Goal: Information Seeking & Learning: Learn about a topic

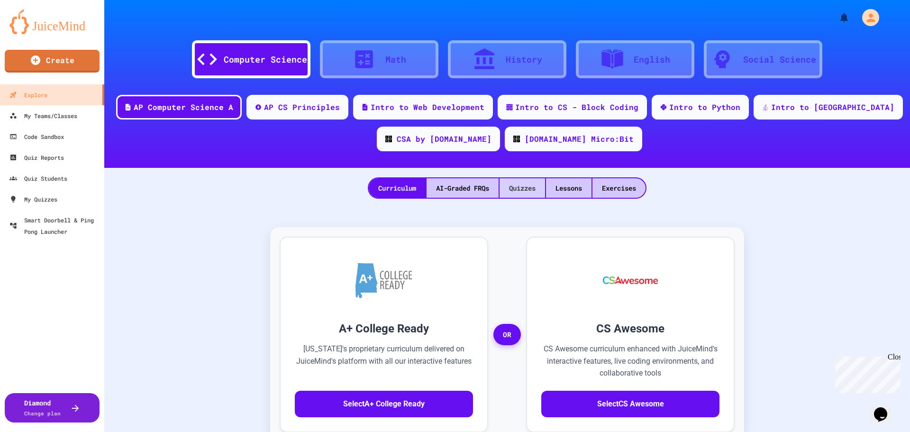
click at [523, 183] on div "Quizzes" at bounding box center [521, 187] width 45 height 19
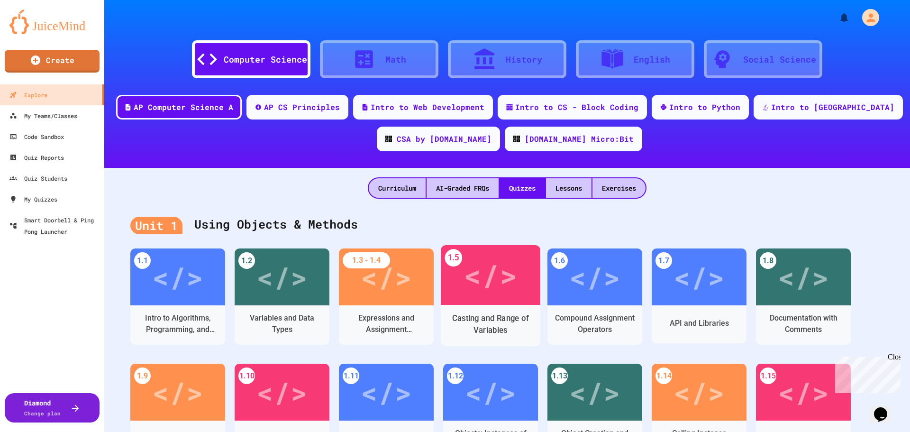
click at [495, 287] on div "</>" at bounding box center [490, 275] width 54 height 45
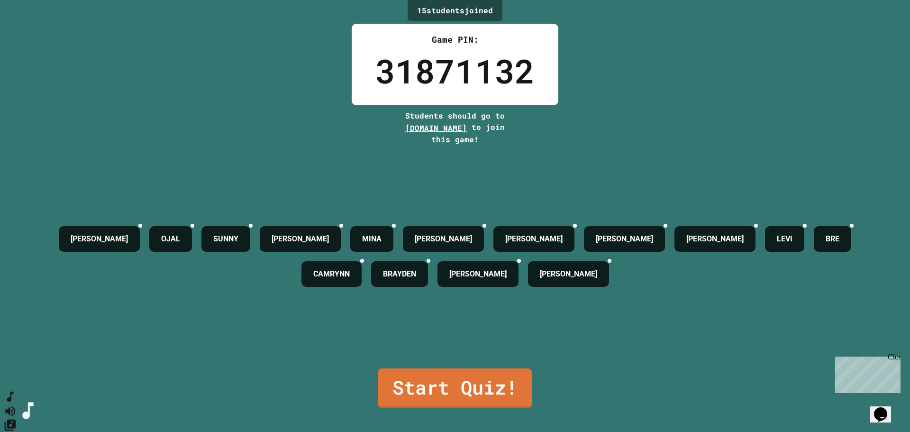
click at [17, 287] on icon "SpeedDial basic example" at bounding box center [9, 396] width 13 height 13
click at [17, 287] on icon "SpeedDial basic example" at bounding box center [10, 396] width 14 height 14
click at [16, 287] on icon "Change Music" at bounding box center [9, 424] width 11 height 11
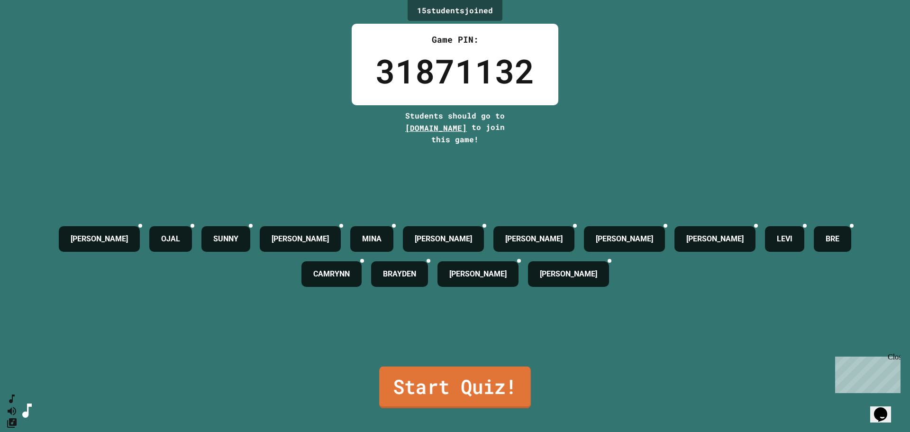
click at [474, 287] on link "Start Quiz!" at bounding box center [455, 387] width 152 height 42
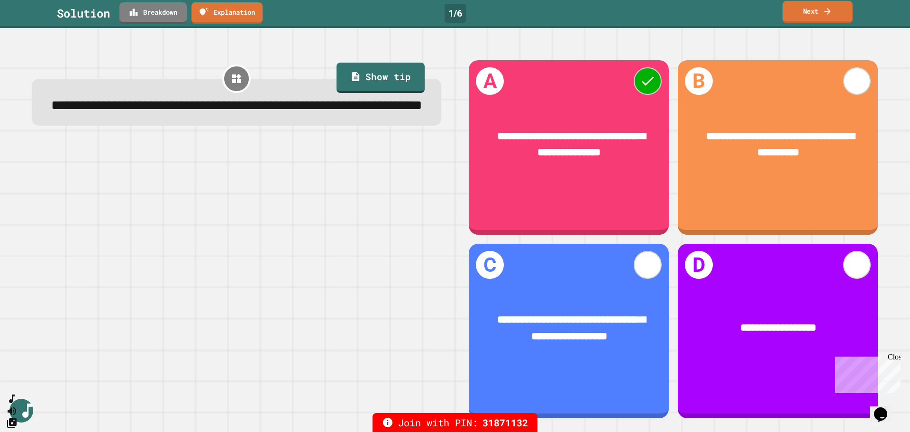
click at [606, 14] on link "Next" at bounding box center [817, 12] width 70 height 22
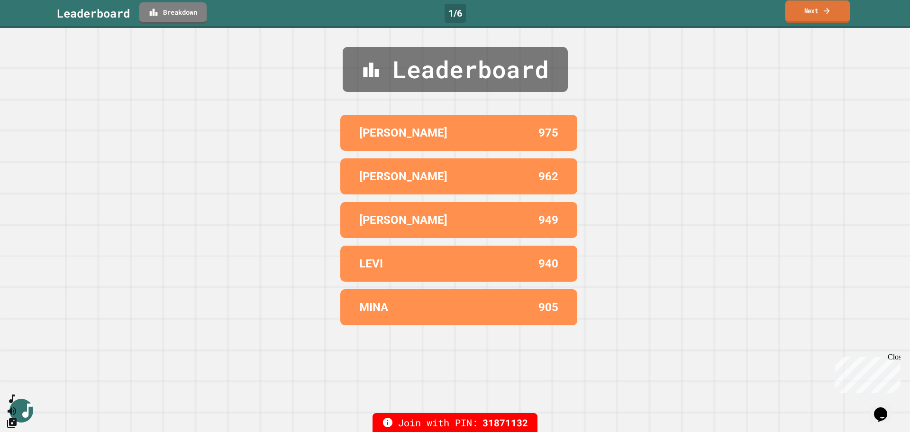
click at [606, 16] on link "Next" at bounding box center [817, 11] width 65 height 22
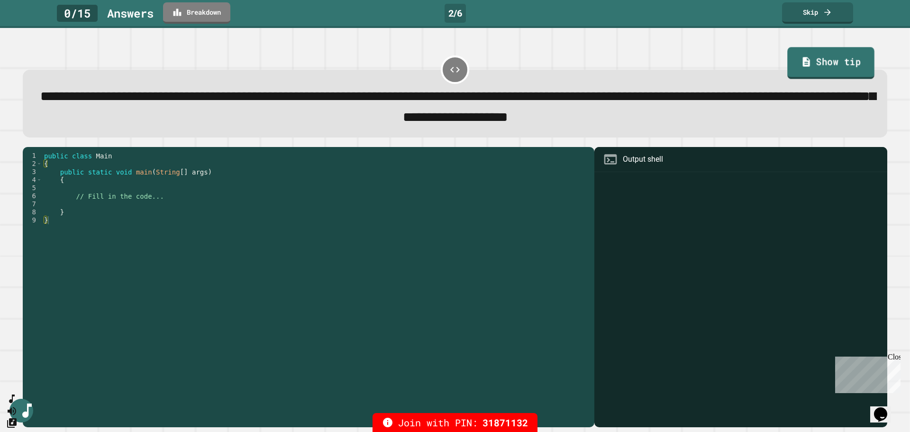
click at [606, 63] on link "Show tip" at bounding box center [830, 63] width 87 height 32
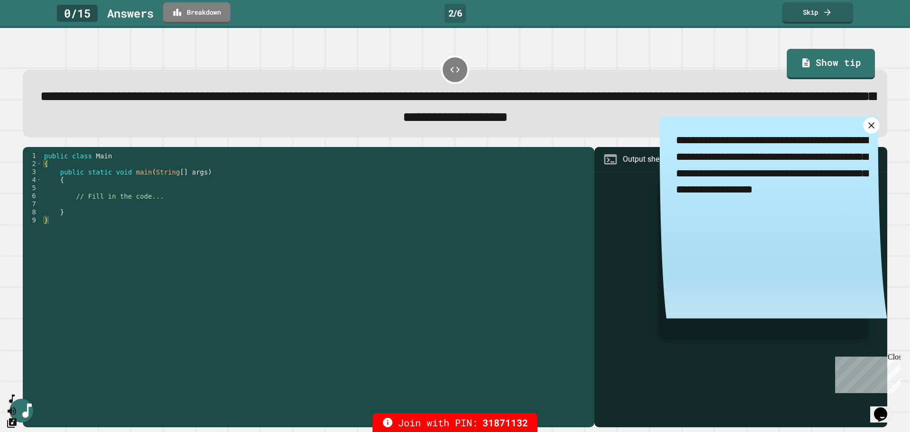
click at [606, 131] on icon at bounding box center [871, 125] width 11 height 11
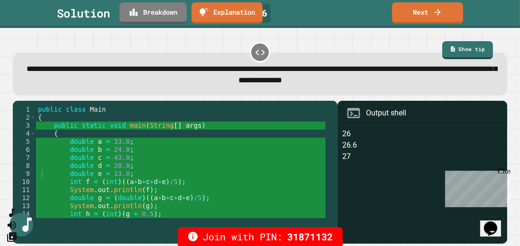
drag, startPoint x: 888, startPoint y: 0, endPoint x: 271, endPoint y: 101, distance: 625.6
click at [271, 101] on div "1 2 3 4 5 6 7 8 9 10 11 12 13 14 15 public class Main { public static void main…" at bounding box center [259, 172] width 499 height 148
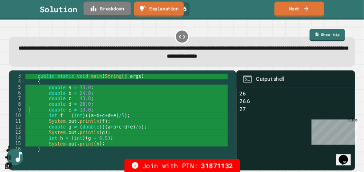
scroll to position [20, 0]
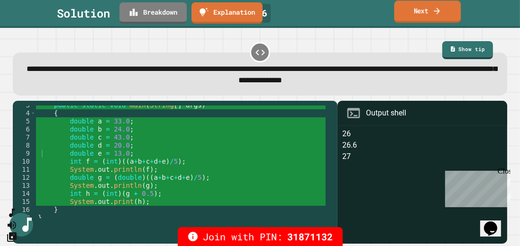
click at [435, 12] on icon at bounding box center [436, 11] width 9 height 10
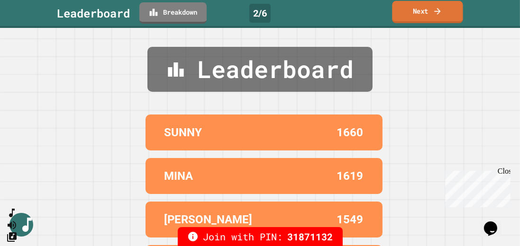
click at [433, 12] on icon at bounding box center [437, 11] width 9 height 10
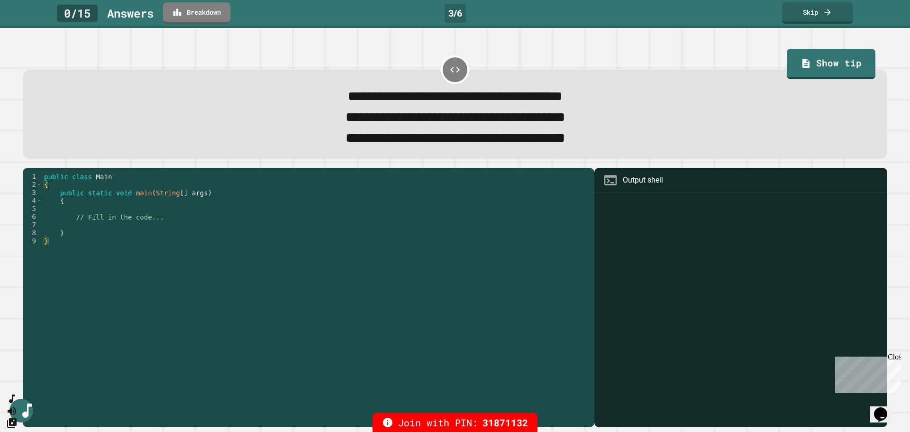
drag, startPoint x: 497, startPoint y: 1, endPoint x: 666, endPoint y: 133, distance: 214.4
click at [606, 133] on div "**********" at bounding box center [455, 138] width 831 height 21
click at [606, 70] on link "Show tip" at bounding box center [831, 63] width 80 height 32
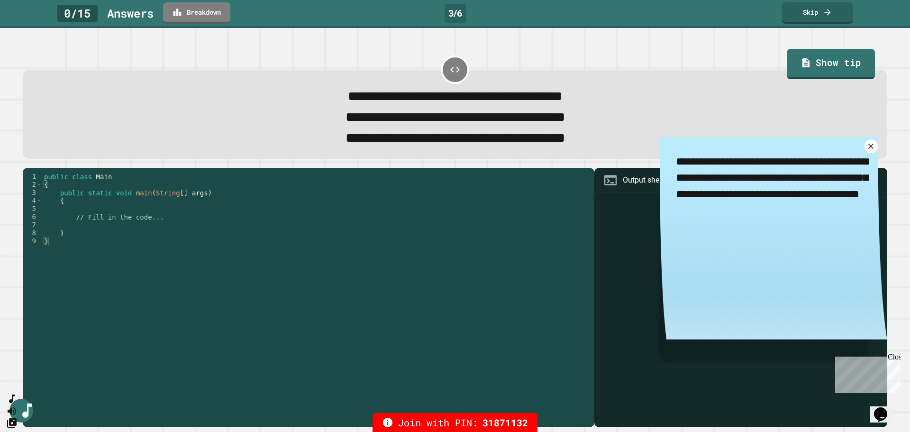
click at [606, 151] on icon at bounding box center [870, 146] width 9 height 9
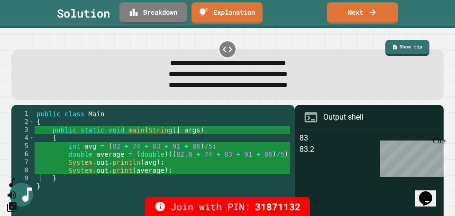
drag, startPoint x: 903, startPoint y: 0, endPoint x: 255, endPoint y: 185, distance: 674.4
click at [255, 185] on div "public class Main { public static void main ( String [ ] args ) { int avg = ( 8…" at bounding box center [162, 165] width 255 height 113
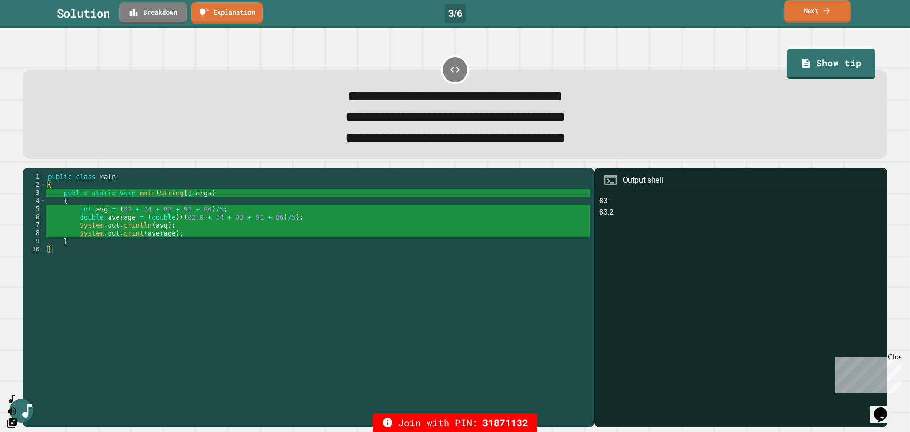
click at [606, 8] on link "Next" at bounding box center [817, 11] width 66 height 22
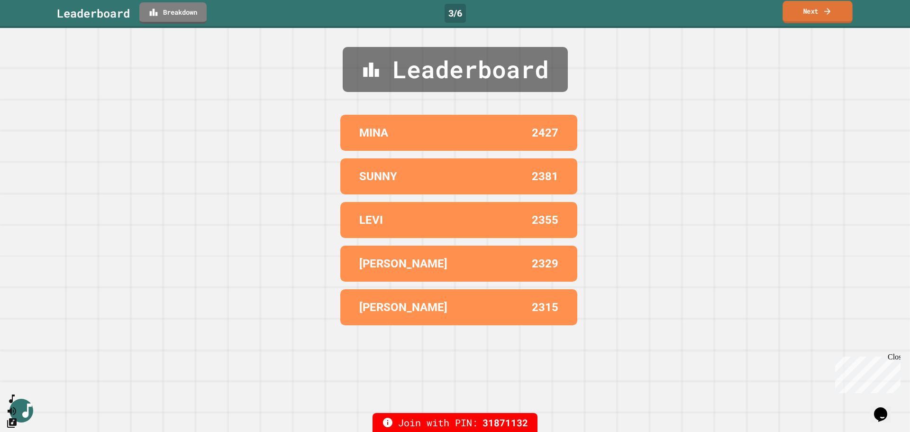
click at [606, 13] on link "Next" at bounding box center [817, 12] width 70 height 22
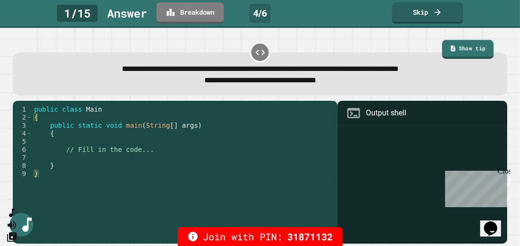
click at [458, 45] on link "Show tip" at bounding box center [467, 49] width 51 height 19
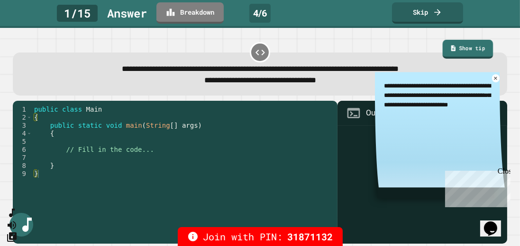
click at [458, 45] on link "Show tip" at bounding box center [467, 49] width 50 height 19
click at [492, 80] on icon at bounding box center [495, 78] width 6 height 6
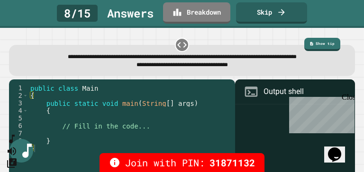
drag, startPoint x: 514, startPoint y: 0, endPoint x: 275, endPoint y: 69, distance: 248.6
click at [275, 69] on div "**********" at bounding box center [182, 65] width 331 height 8
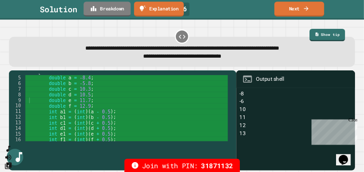
scroll to position [30, 0]
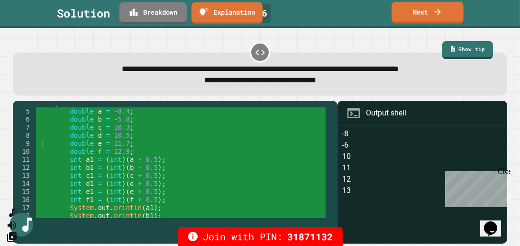
drag, startPoint x: 353, startPoint y: 0, endPoint x: 407, endPoint y: 14, distance: 55.7
click at [407, 14] on link "Next" at bounding box center [427, 13] width 72 height 22
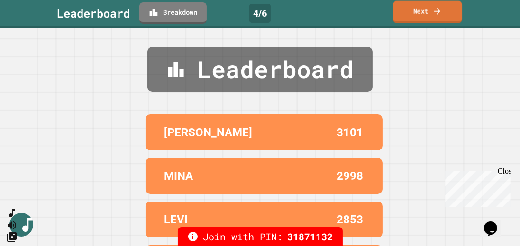
click at [407, 14] on link "Next" at bounding box center [427, 12] width 69 height 22
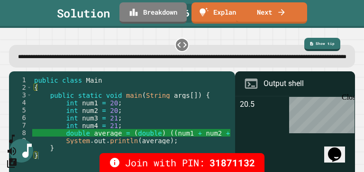
drag, startPoint x: 441, startPoint y: 0, endPoint x: 196, endPoint y: 104, distance: 265.8
click at [196, 104] on div "public class Main { public static void main ( String args [ ]) { int num1 = 20 …" at bounding box center [161, 133] width 259 height 114
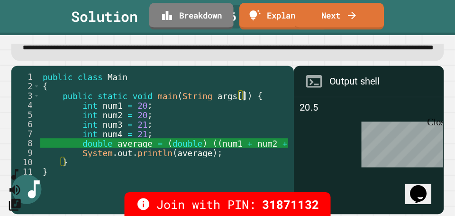
scroll to position [34, 0]
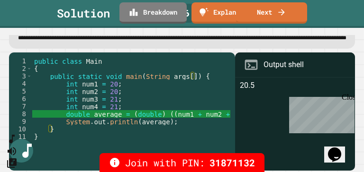
drag, startPoint x: 74, startPoint y: 154, endPoint x: 115, endPoint y: 159, distance: 40.5
click at [115, 159] on div "Join with PIN: 31871132" at bounding box center [182, 162] width 364 height 19
drag, startPoint x: 77, startPoint y: 153, endPoint x: 105, endPoint y: 156, distance: 28.6
click at [105, 156] on div "Join with PIN: 31871132" at bounding box center [182, 162] width 364 height 19
drag, startPoint x: 93, startPoint y: 155, endPoint x: 113, endPoint y: 154, distance: 20.4
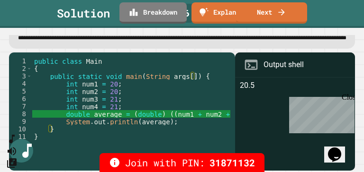
click at [113, 154] on div "Join with PIN: 31871132" at bounding box center [182, 162] width 364 height 19
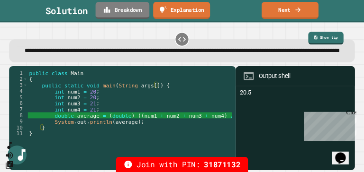
scroll to position [6, 0]
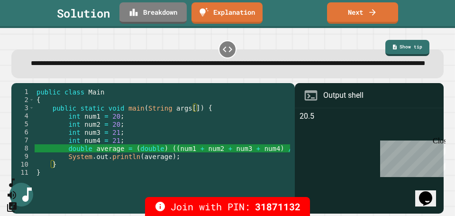
drag, startPoint x: 361, startPoint y: 0, endPoint x: 194, endPoint y: 156, distance: 228.9
click at [203, 156] on div "public class Main { public static void main ( String args [ ]) { int num1 = 20 …" at bounding box center [164, 144] width 259 height 113
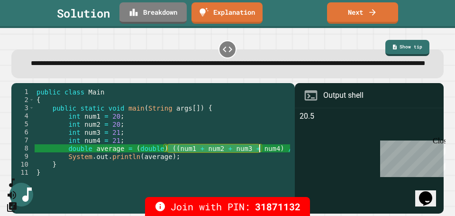
drag, startPoint x: 169, startPoint y: 156, endPoint x: 259, endPoint y: 154, distance: 90.5
click at [259, 154] on div "public class Main { public static void main ( String args [ ]) { int num1 = 20 …" at bounding box center [164, 144] width 259 height 113
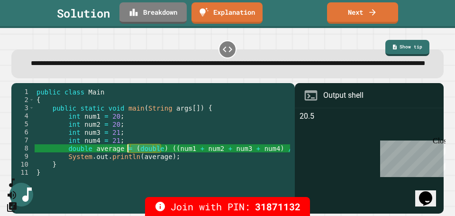
drag, startPoint x: 159, startPoint y: 153, endPoint x: 129, endPoint y: 153, distance: 29.9
click at [129, 153] on div "public class Main { public static void main ( String args [ ]) { int num1 = 20 …" at bounding box center [164, 144] width 259 height 113
click at [370, 15] on icon at bounding box center [371, 11] width 9 height 10
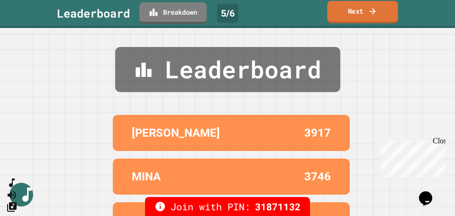
click at [370, 15] on icon at bounding box center [372, 11] width 9 height 10
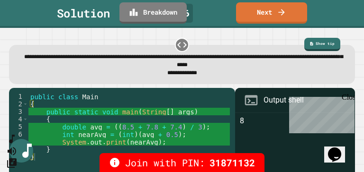
drag, startPoint x: 880, startPoint y: 1, endPoint x: 239, endPoint y: 66, distance: 644.7
click at [239, 66] on span "**********" at bounding box center [183, 60] width 319 height 13
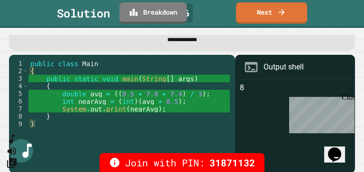
scroll to position [34, 0]
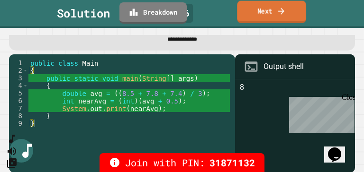
click at [289, 9] on link "Next" at bounding box center [271, 12] width 69 height 22
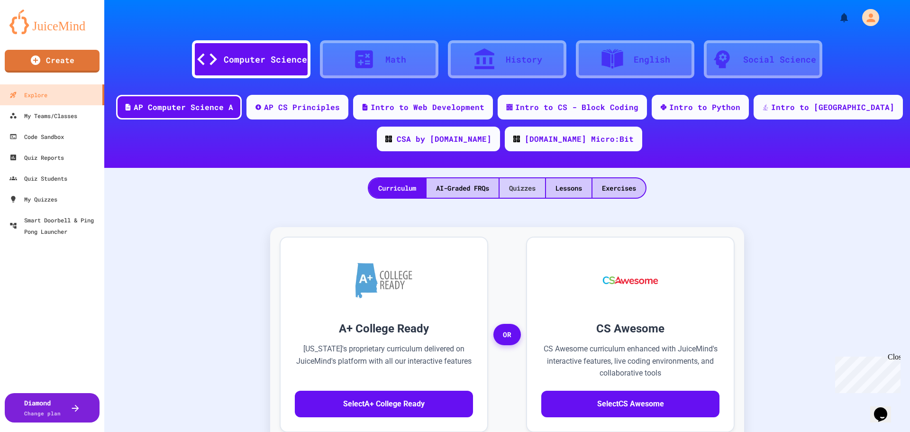
click at [521, 186] on div "Quizzes" at bounding box center [521, 187] width 45 height 19
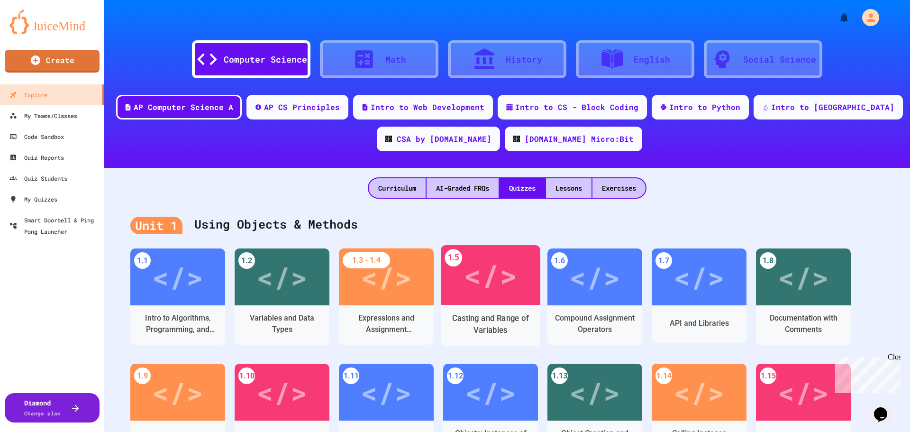
click at [456, 313] on div "Casting and Range of Variables" at bounding box center [490, 324] width 85 height 24
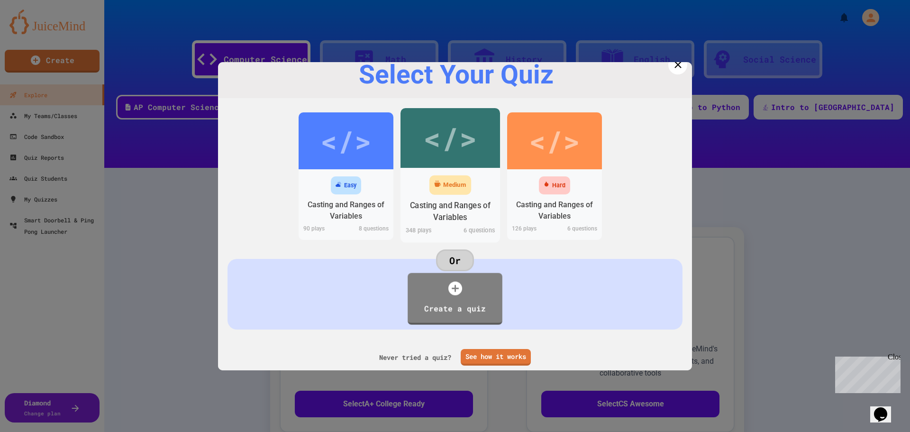
scroll to position [25, 0]
click at [438, 199] on div "Casting and Ranges of Variables" at bounding box center [450, 211] width 85 height 24
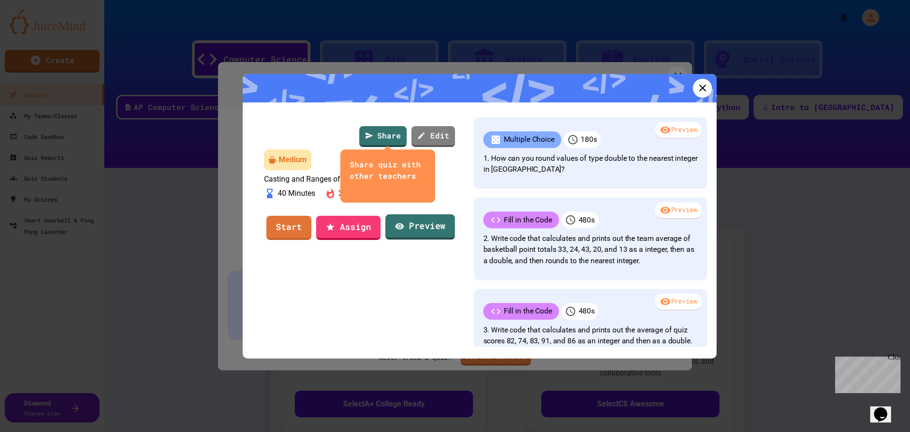
click at [409, 240] on link "Preview" at bounding box center [420, 227] width 70 height 26
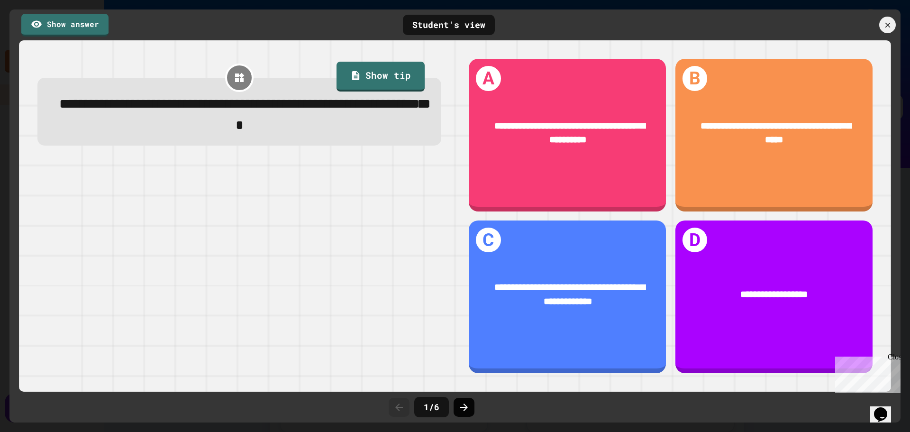
click at [461, 411] on icon at bounding box center [463, 406] width 11 height 11
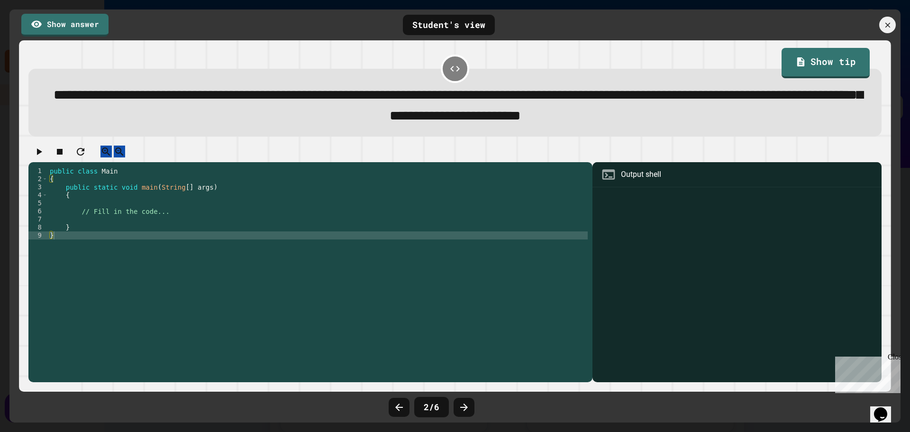
click at [461, 411] on icon at bounding box center [463, 406] width 11 height 11
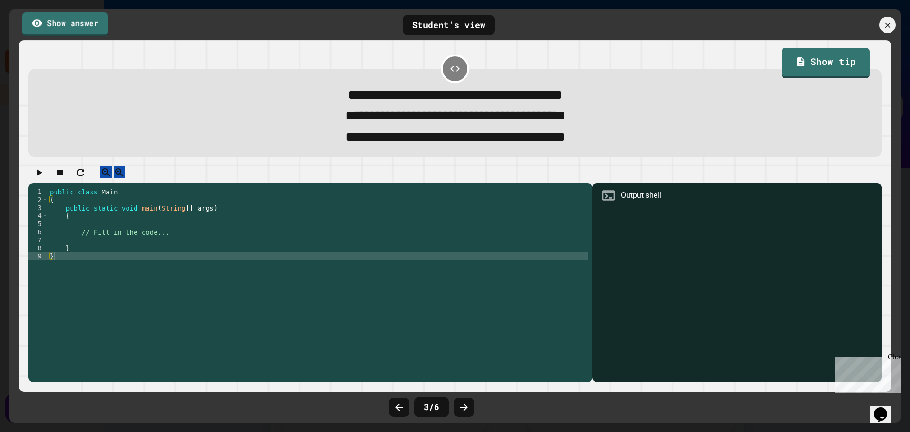
click at [70, 27] on link "Show answer" at bounding box center [65, 24] width 86 height 24
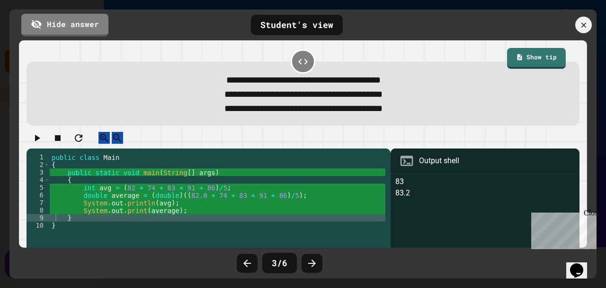
drag, startPoint x: 820, startPoint y: 3, endPoint x: 352, endPoint y: 134, distance: 485.5
click at [352, 134] on div at bounding box center [303, 140] width 553 height 17
click at [585, 23] on icon at bounding box center [584, 25] width 10 height 10
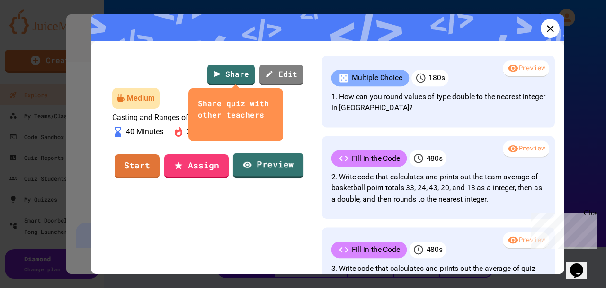
click at [262, 179] on link "Preview" at bounding box center [268, 166] width 71 height 26
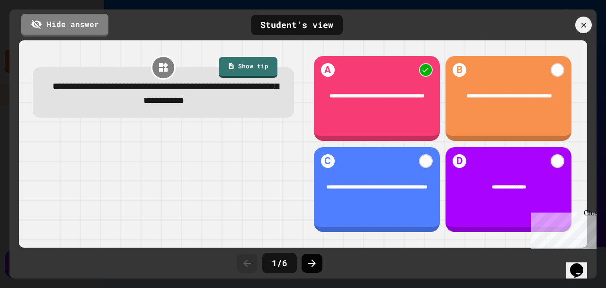
click at [315, 264] on icon at bounding box center [312, 262] width 11 height 11
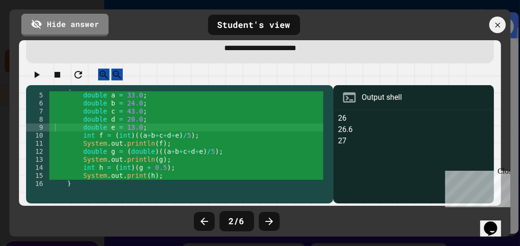
scroll to position [22, 0]
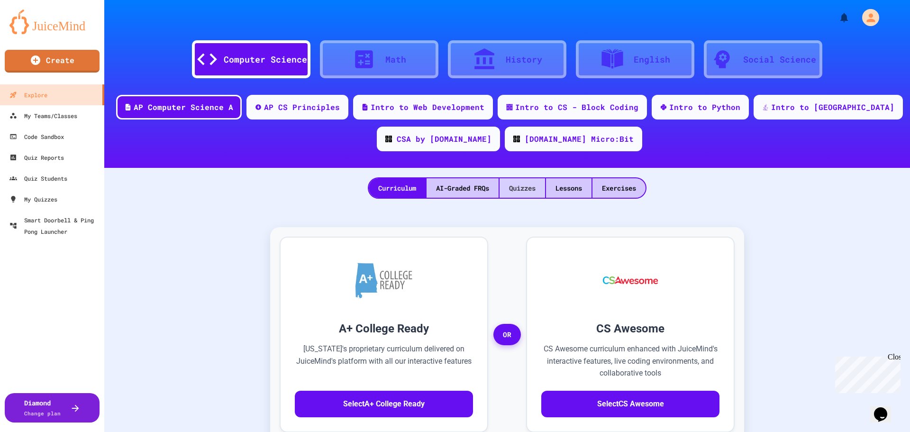
click at [516, 186] on div "Quizzes" at bounding box center [521, 187] width 45 height 19
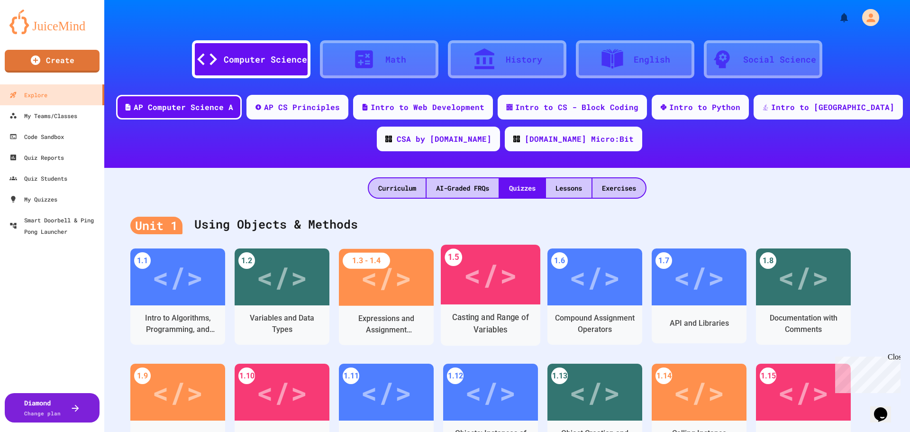
click at [450, 304] on div "1.5 </> Casting and Range of Variables" at bounding box center [490, 294] width 99 height 101
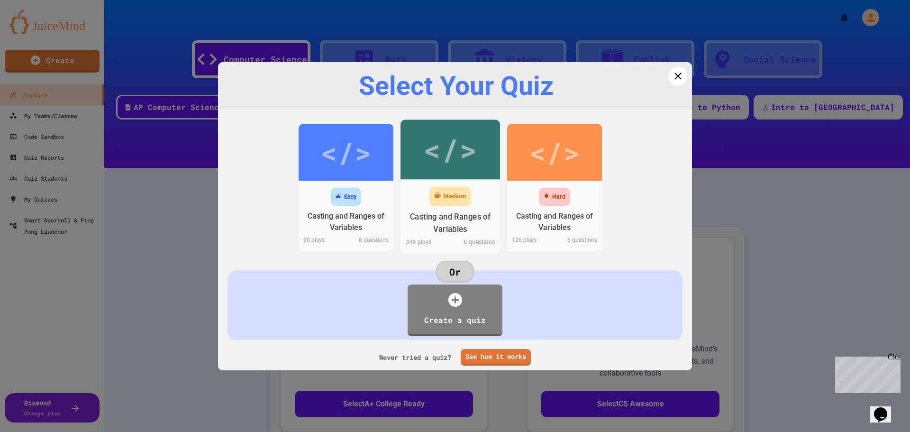
click at [469, 203] on div "Medium" at bounding box center [449, 196] width 99 height 24
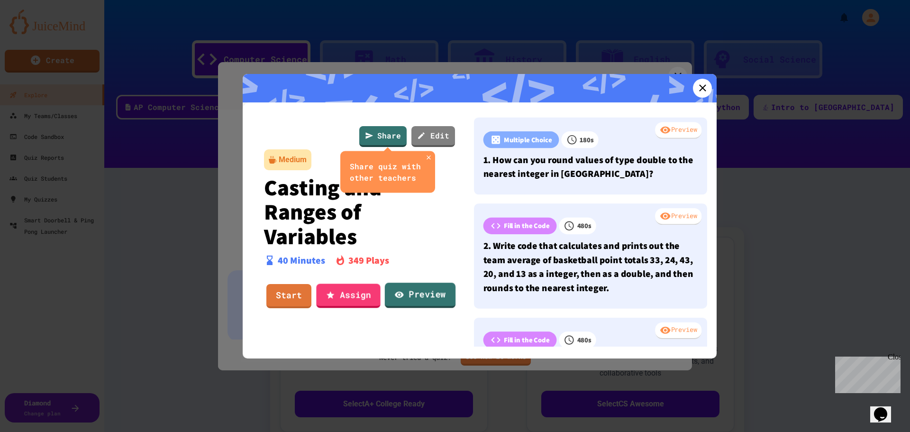
click at [426, 292] on link "Preview" at bounding box center [420, 295] width 71 height 26
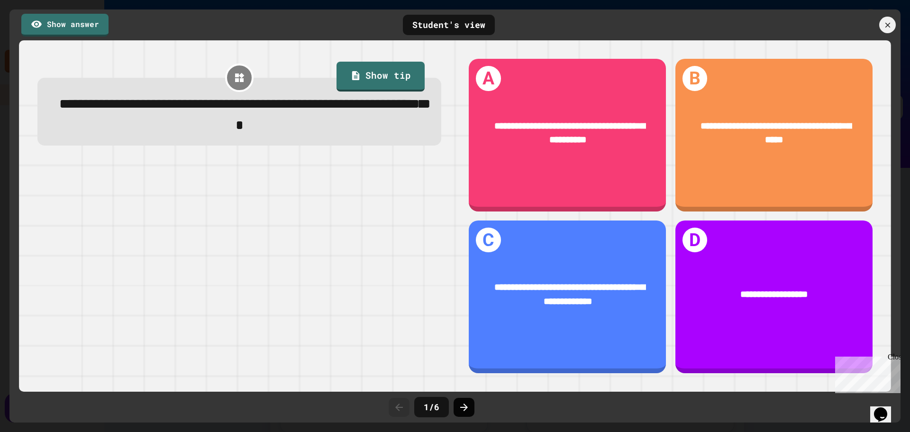
click at [453, 403] on div at bounding box center [463, 406] width 21 height 19
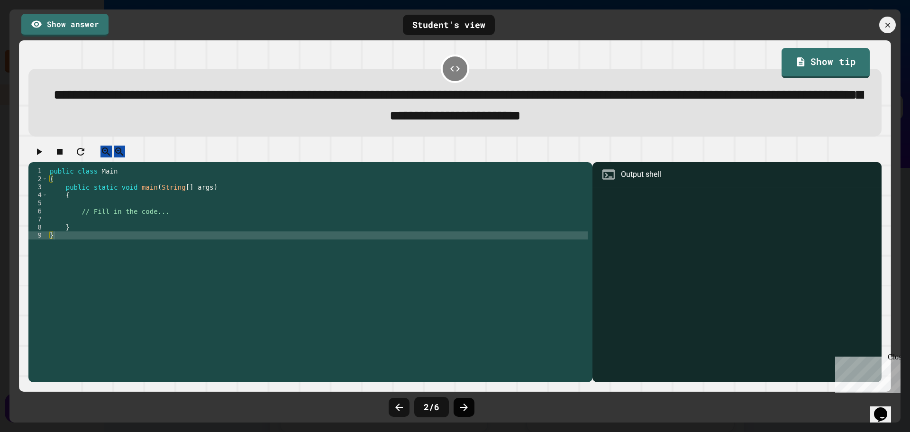
click at [459, 406] on icon at bounding box center [463, 406] width 11 height 11
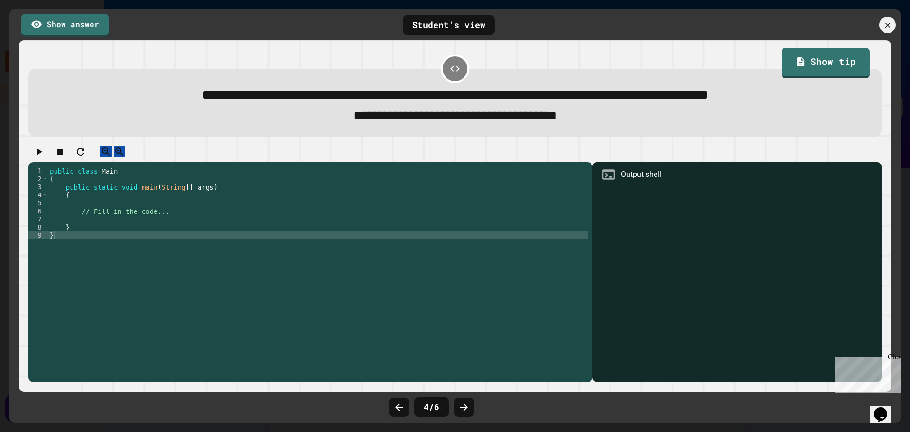
click at [459, 406] on icon at bounding box center [463, 406] width 11 height 11
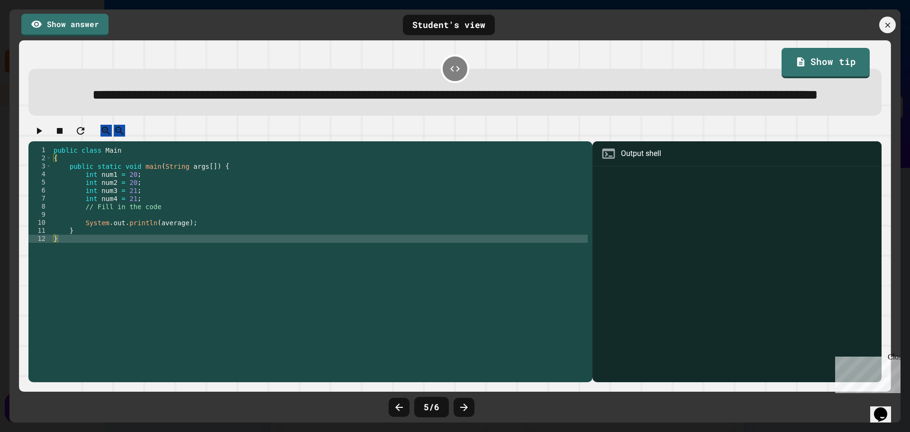
click at [459, 406] on icon at bounding box center [463, 406] width 11 height 11
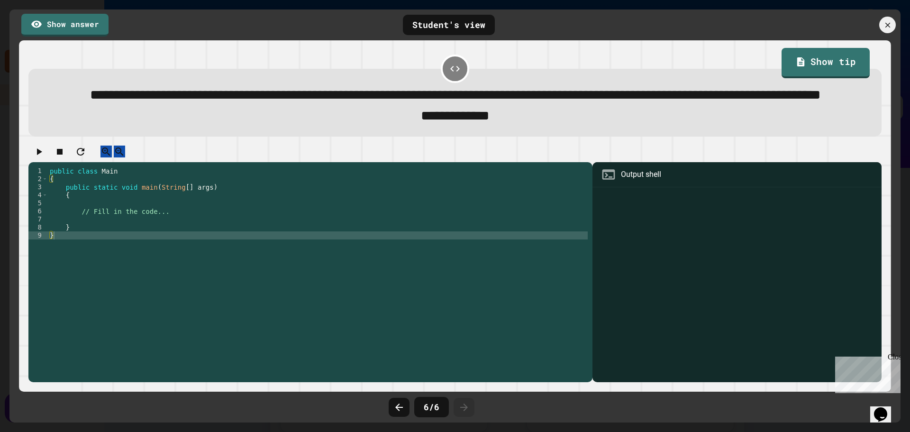
click at [459, 406] on icon at bounding box center [463, 406] width 11 height 11
click at [460, 407] on icon at bounding box center [463, 406] width 11 height 11
click at [399, 403] on icon at bounding box center [399, 407] width 8 height 8
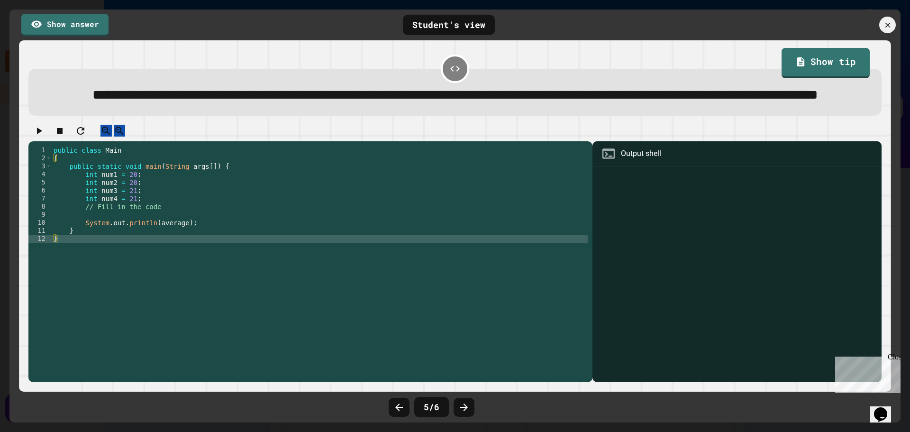
click at [399, 403] on icon at bounding box center [399, 407] width 8 height 8
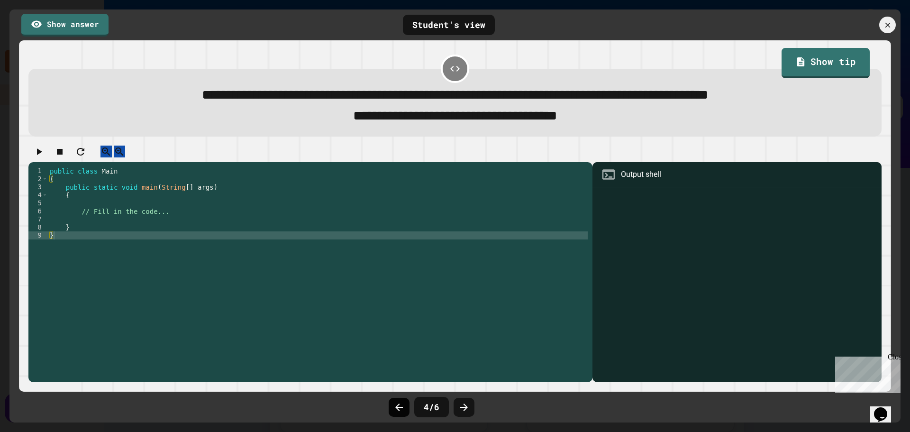
click at [395, 403] on icon at bounding box center [398, 406] width 11 height 11
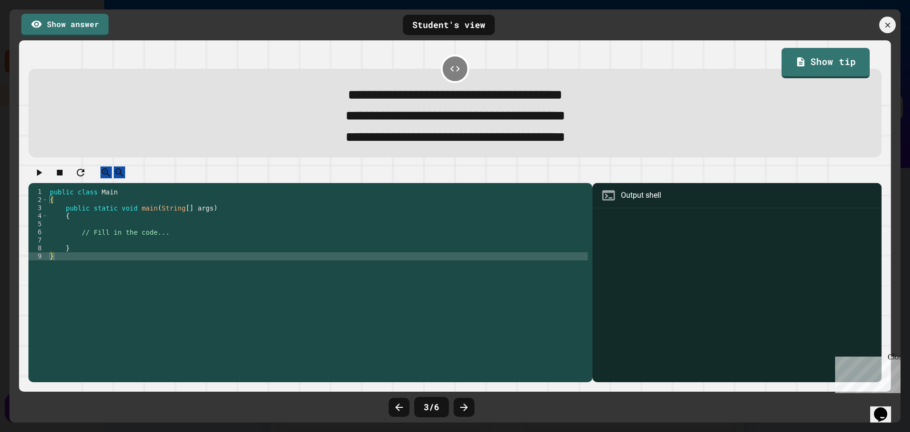
click at [395, 403] on icon at bounding box center [398, 406] width 11 height 11
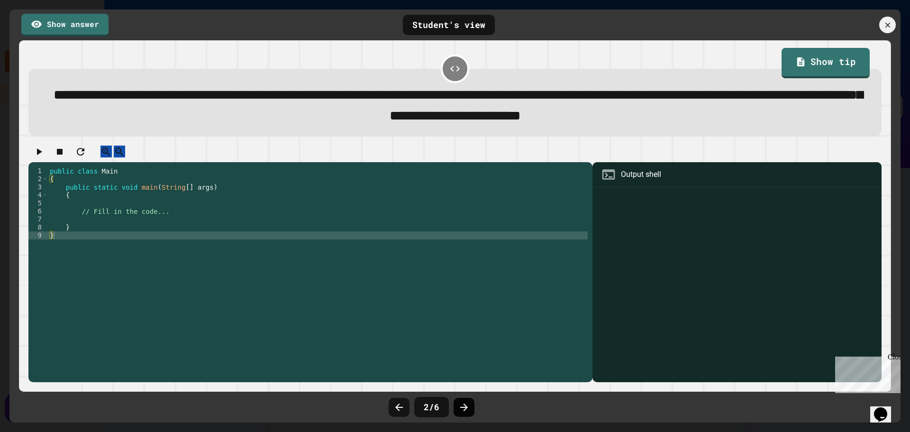
click at [466, 408] on icon at bounding box center [464, 407] width 8 height 8
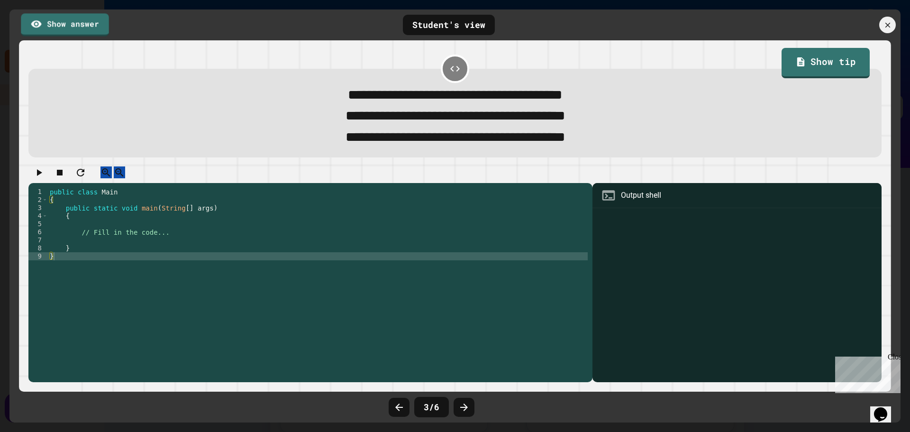
click at [89, 21] on link "Show answer" at bounding box center [65, 24] width 88 height 23
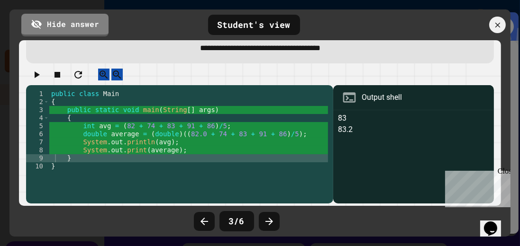
scroll to position [65, 0]
click at [268, 226] on icon at bounding box center [268, 221] width 11 height 11
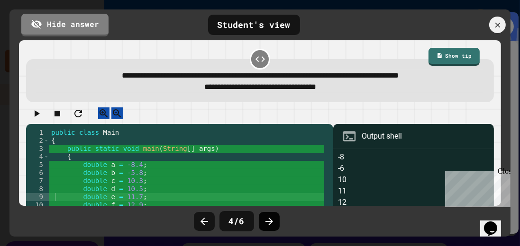
click at [268, 226] on icon at bounding box center [268, 221] width 11 height 11
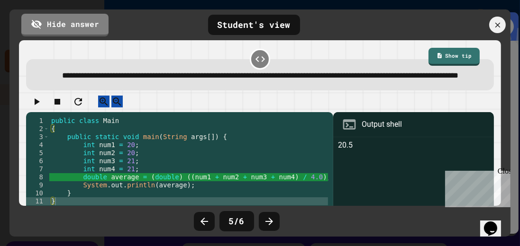
click at [268, 226] on icon at bounding box center [268, 221] width 11 height 11
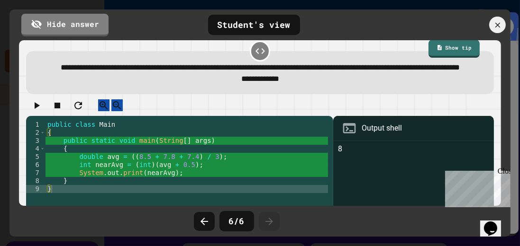
scroll to position [0, 0]
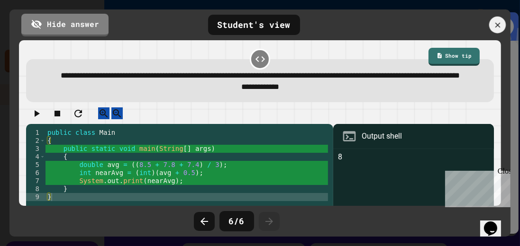
click at [501, 29] on icon at bounding box center [497, 24] width 9 height 9
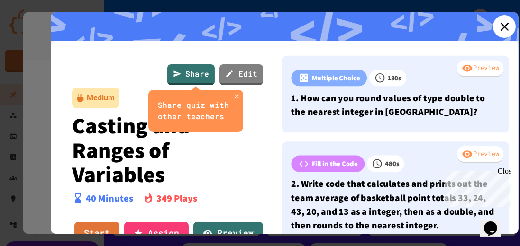
click at [508, 28] on link at bounding box center [504, 26] width 23 height 23
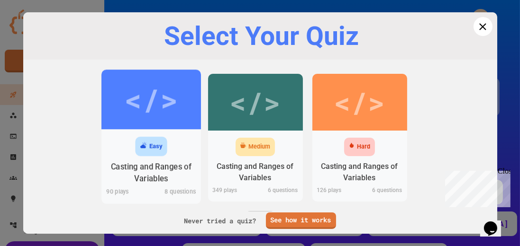
click at [177, 168] on div "Casting and Ranges of Variables" at bounding box center [150, 173] width 85 height 24
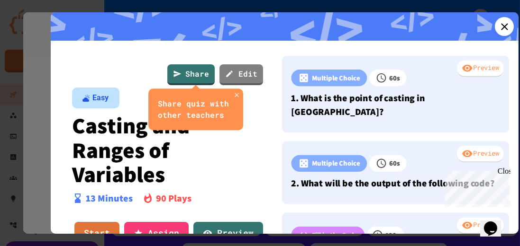
scroll to position [62, 0]
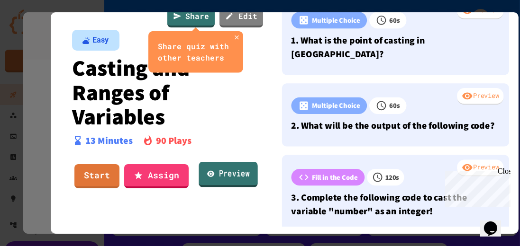
click at [225, 174] on link "Preview" at bounding box center [228, 175] width 59 height 26
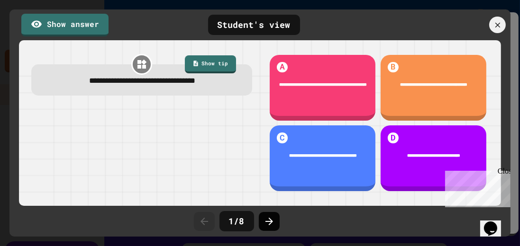
click at [268, 226] on icon at bounding box center [268, 221] width 11 height 11
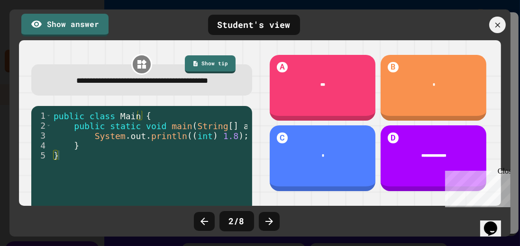
click at [268, 226] on icon at bounding box center [268, 221] width 11 height 11
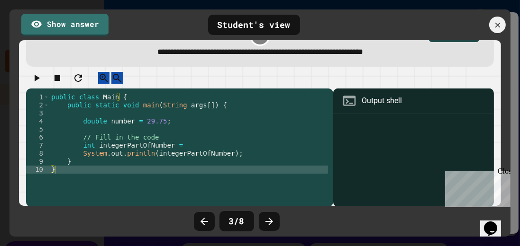
scroll to position [39, 0]
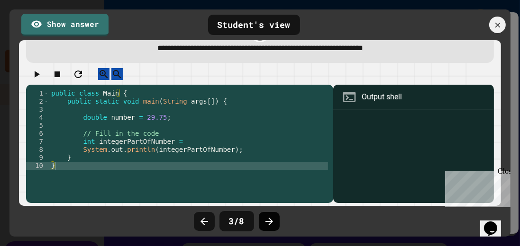
click at [264, 226] on icon at bounding box center [268, 221] width 11 height 11
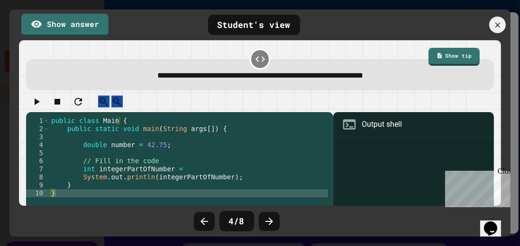
click at [264, 226] on icon at bounding box center [268, 221] width 11 height 11
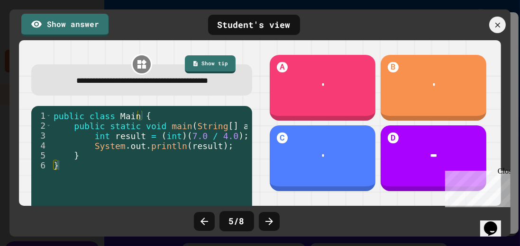
click at [264, 226] on icon at bounding box center [268, 221] width 11 height 11
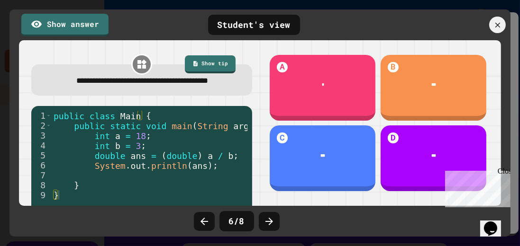
click at [264, 226] on icon at bounding box center [268, 221] width 11 height 11
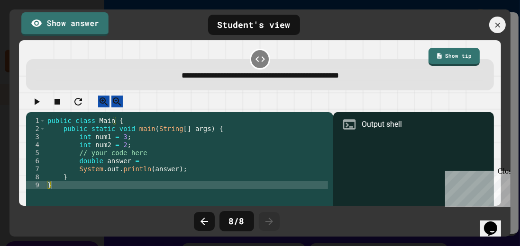
click at [70, 27] on link "Show answer" at bounding box center [64, 24] width 87 height 24
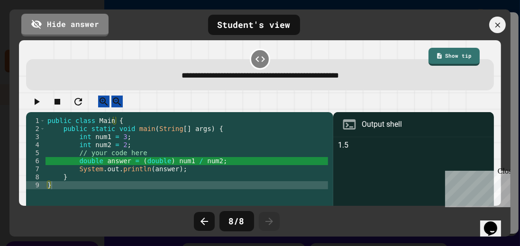
click at [499, 25] on icon at bounding box center [497, 25] width 9 height 9
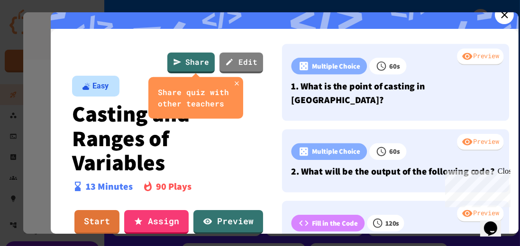
scroll to position [0, 0]
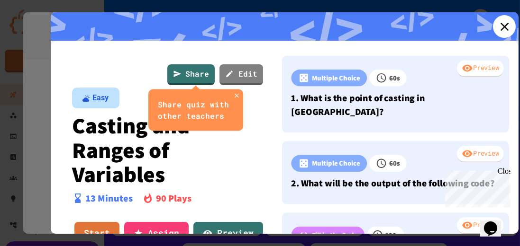
click at [497, 26] on icon at bounding box center [504, 26] width 14 height 14
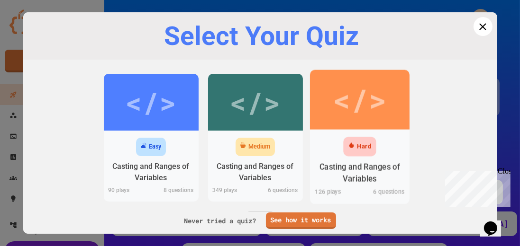
click at [357, 148] on div "Hard" at bounding box center [364, 146] width 14 height 9
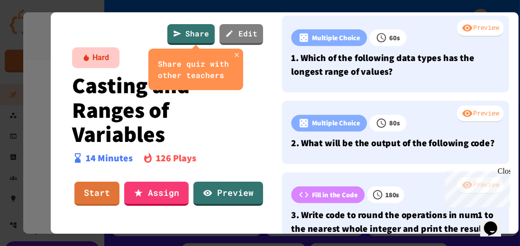
scroll to position [62, 0]
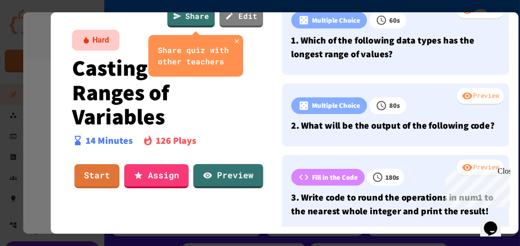
click at [226, 172] on link "Preview" at bounding box center [228, 176] width 70 height 24
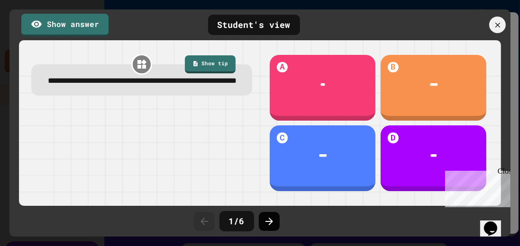
click at [265, 222] on icon at bounding box center [269, 222] width 8 height 8
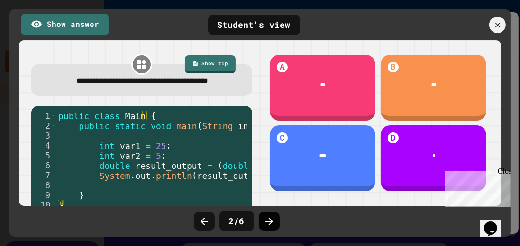
click at [267, 222] on icon at bounding box center [268, 221] width 11 height 11
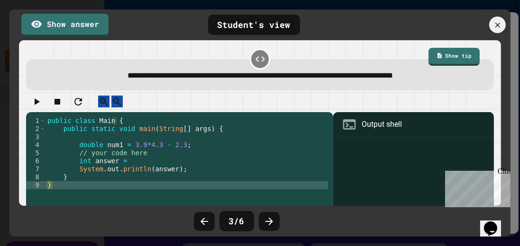
click at [267, 222] on icon at bounding box center [268, 221] width 11 height 11
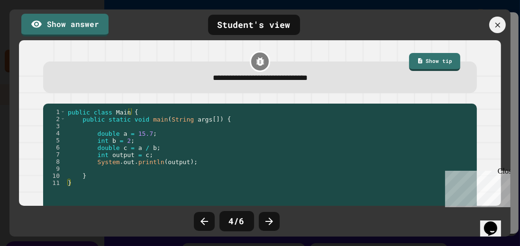
click at [267, 222] on icon at bounding box center [268, 221] width 11 height 11
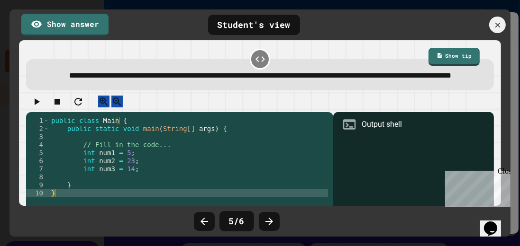
click at [267, 222] on icon at bounding box center [268, 221] width 11 height 11
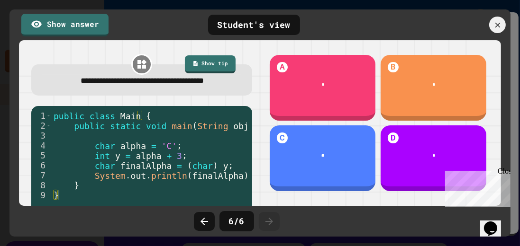
click at [267, 222] on icon at bounding box center [268, 221] width 11 height 11
click at [503, 25] on div at bounding box center [497, 25] width 17 height 17
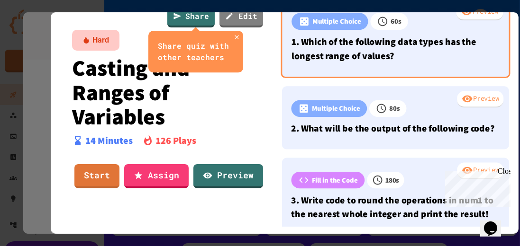
scroll to position [0, 0]
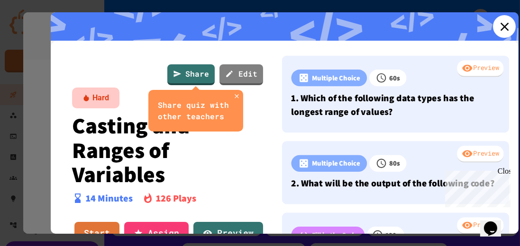
click at [497, 28] on icon at bounding box center [504, 26] width 14 height 14
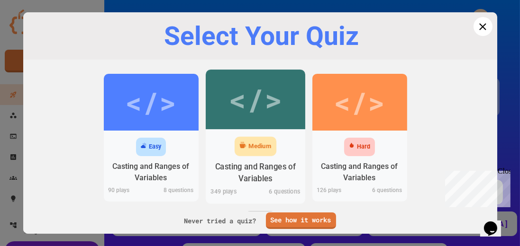
click at [251, 160] on div "Casting and Ranges of Variables" at bounding box center [255, 173] width 99 height 29
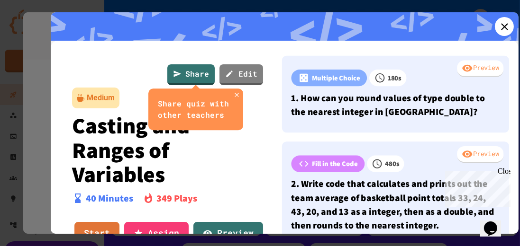
scroll to position [62, 0]
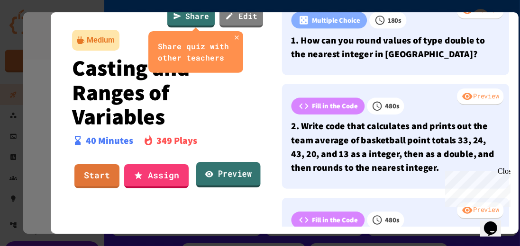
click at [231, 172] on link "Preview" at bounding box center [228, 176] width 64 height 26
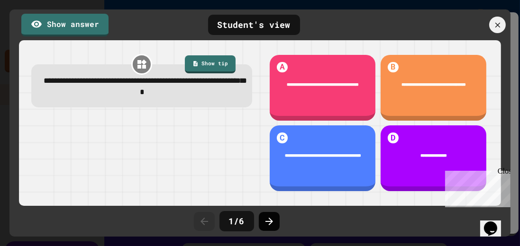
click at [268, 226] on icon at bounding box center [268, 221] width 11 height 11
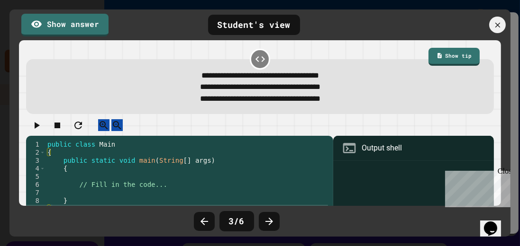
click at [267, 226] on icon at bounding box center [268, 221] width 11 height 11
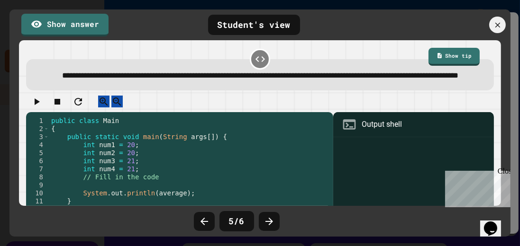
click at [267, 226] on icon at bounding box center [268, 221] width 11 height 11
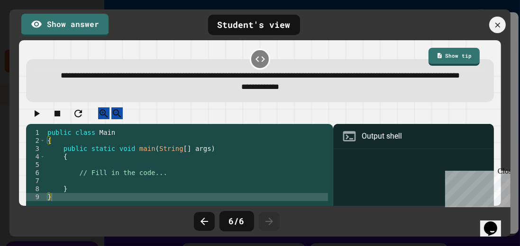
click at [267, 226] on icon at bounding box center [268, 221] width 11 height 11
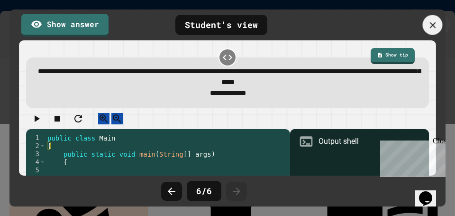
click at [429, 25] on icon at bounding box center [432, 25] width 10 height 10
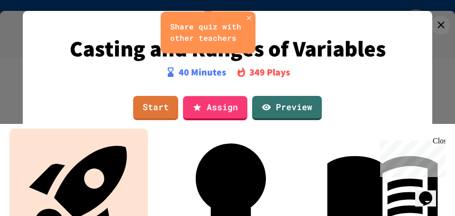
click at [303, 104] on link "Preview" at bounding box center [287, 108] width 70 height 24
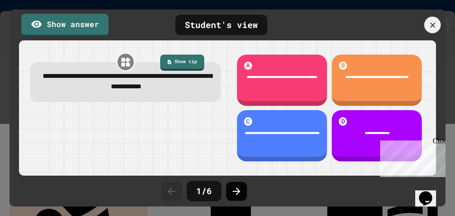
click at [238, 191] on icon at bounding box center [237, 191] width 8 height 8
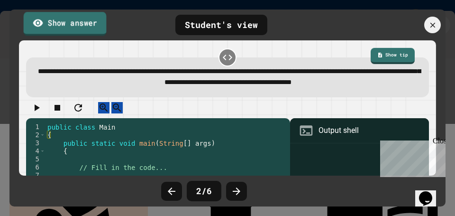
click at [70, 25] on link "Show answer" at bounding box center [65, 24] width 83 height 24
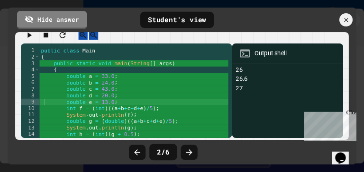
scroll to position [0, 0]
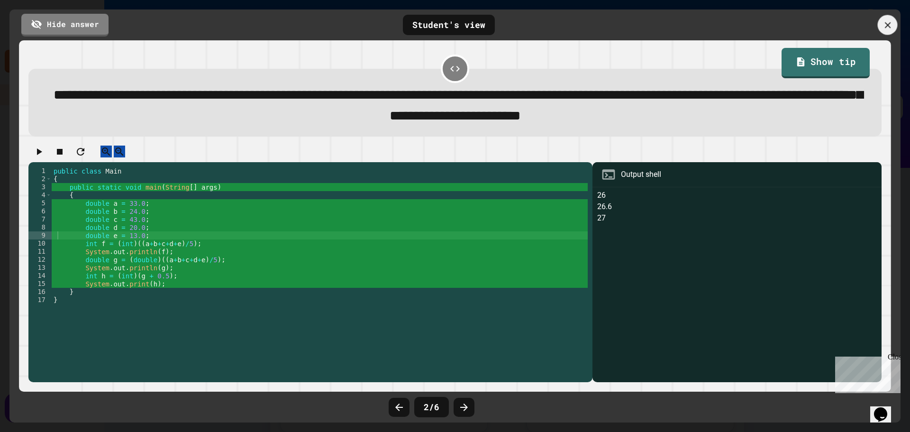
click at [882, 27] on icon at bounding box center [887, 25] width 10 height 10
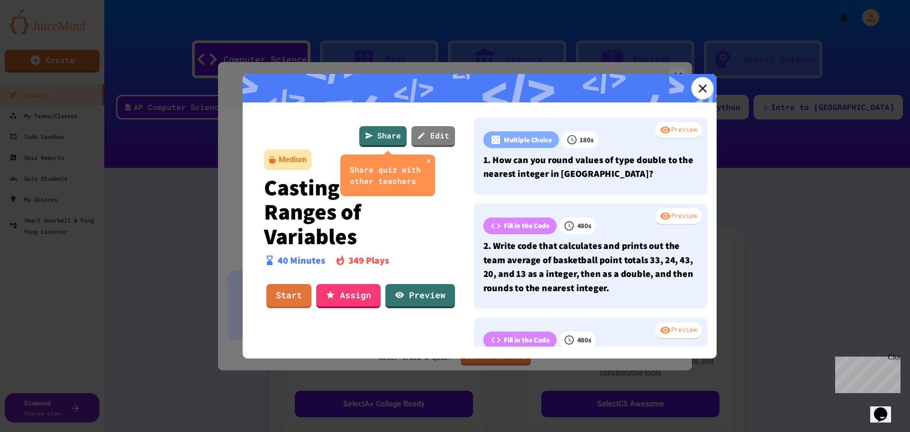
click at [695, 92] on icon at bounding box center [702, 88] width 14 height 14
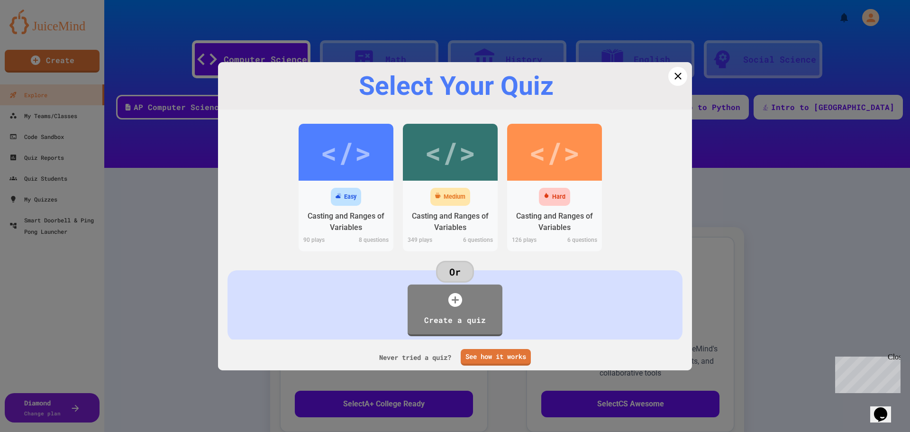
click at [672, 78] on icon at bounding box center [678, 76] width 12 height 12
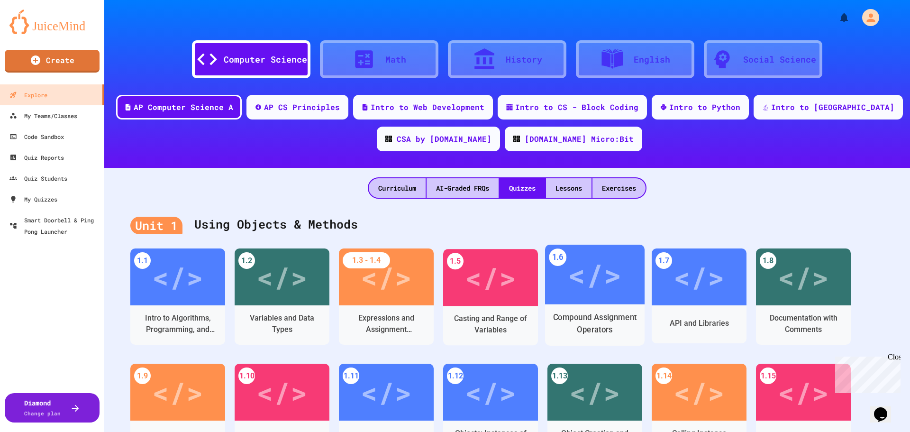
click at [618, 289] on div "</>" at bounding box center [595, 274] width 54 height 45
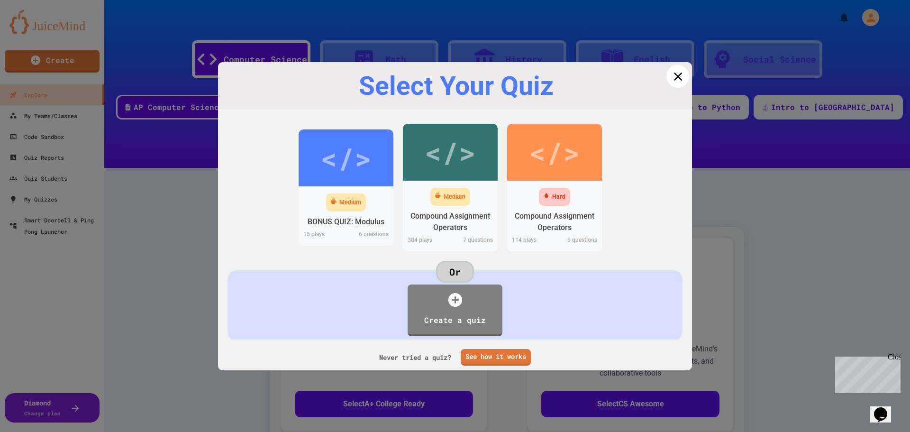
click at [670, 76] on icon at bounding box center [677, 76] width 14 height 14
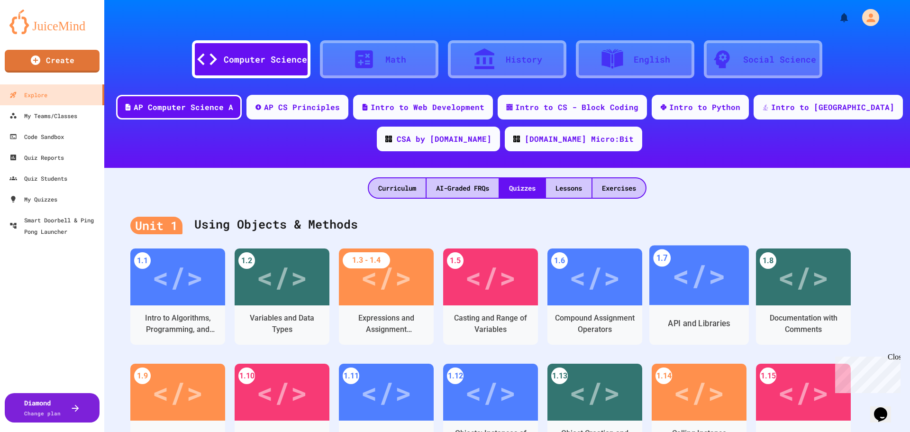
click at [695, 269] on div "</>" at bounding box center [699, 275] width 54 height 45
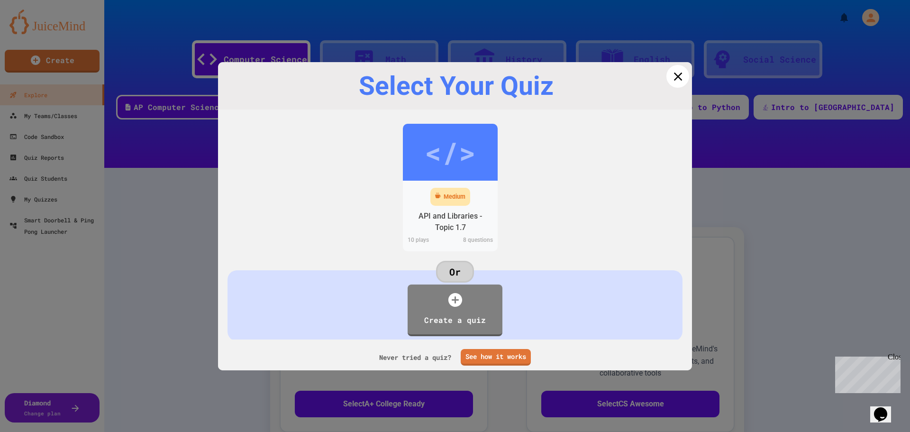
click at [676, 72] on icon at bounding box center [677, 76] width 14 height 14
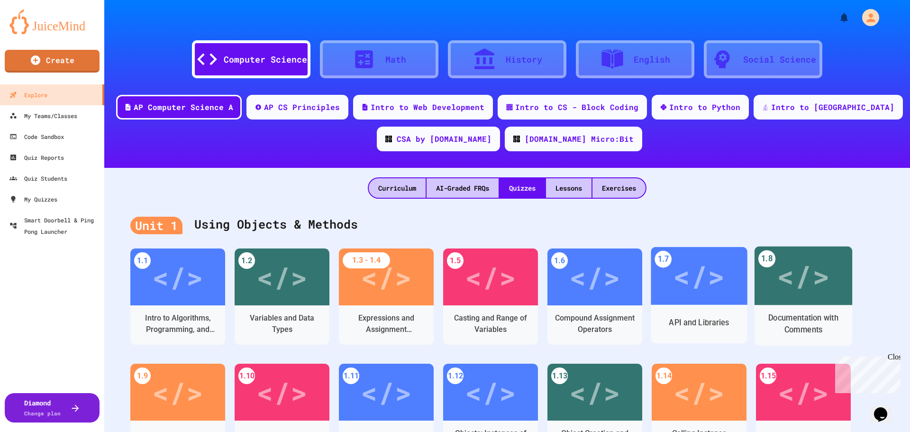
click at [777, 281] on div "</>" at bounding box center [802, 275] width 53 height 44
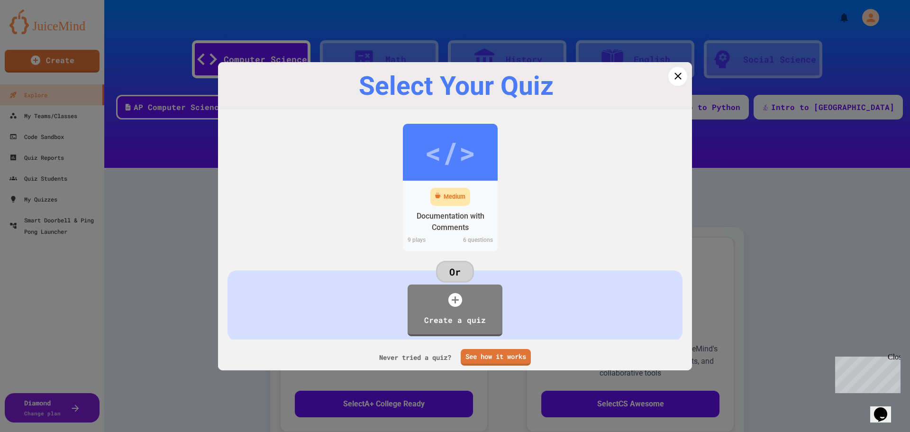
click at [672, 73] on icon at bounding box center [678, 76] width 12 height 12
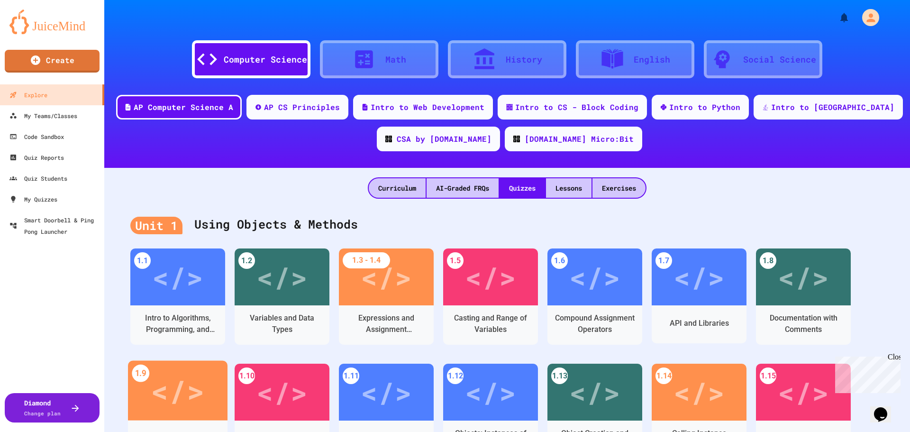
click at [166, 372] on div "</>" at bounding box center [178, 390] width 54 height 45
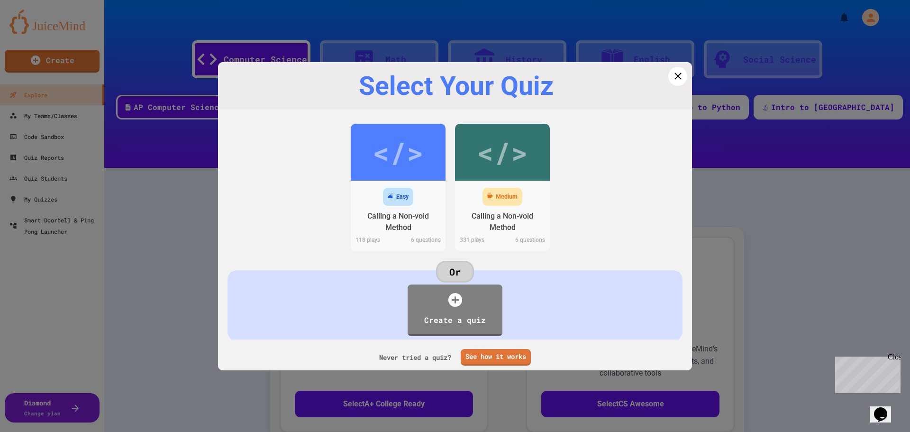
click at [677, 81] on icon at bounding box center [678, 76] width 12 height 12
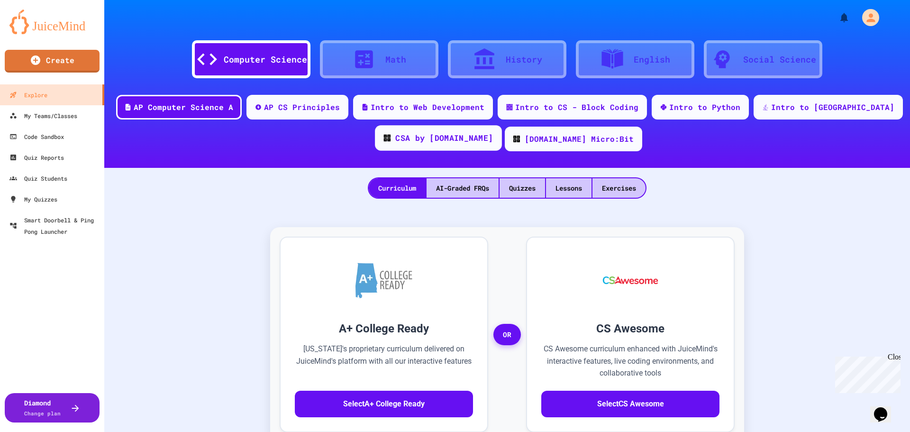
click at [363, 144] on div "CSA by [DOMAIN_NAME]" at bounding box center [444, 138] width 98 height 12
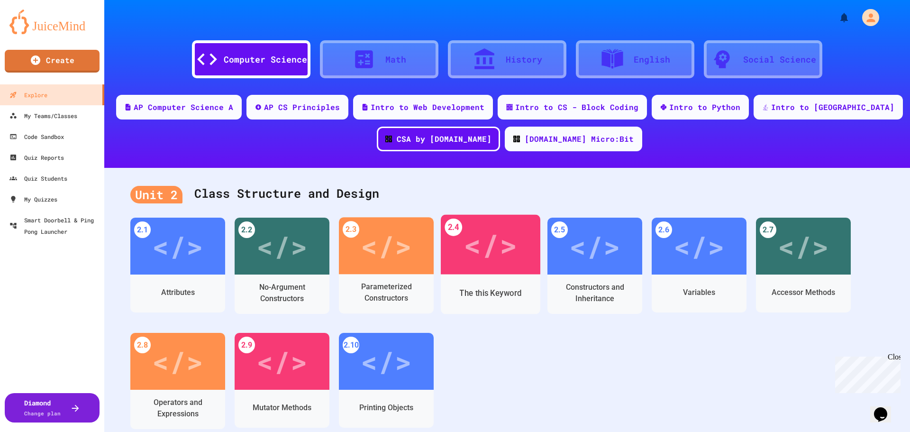
click at [363, 172] on div "</>" at bounding box center [490, 244] width 54 height 45
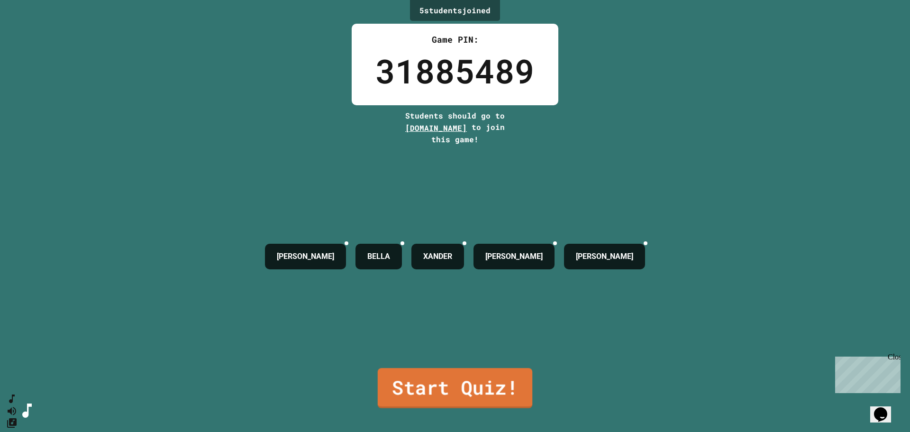
click at [363, 172] on link "Start Quiz!" at bounding box center [455, 388] width 154 height 40
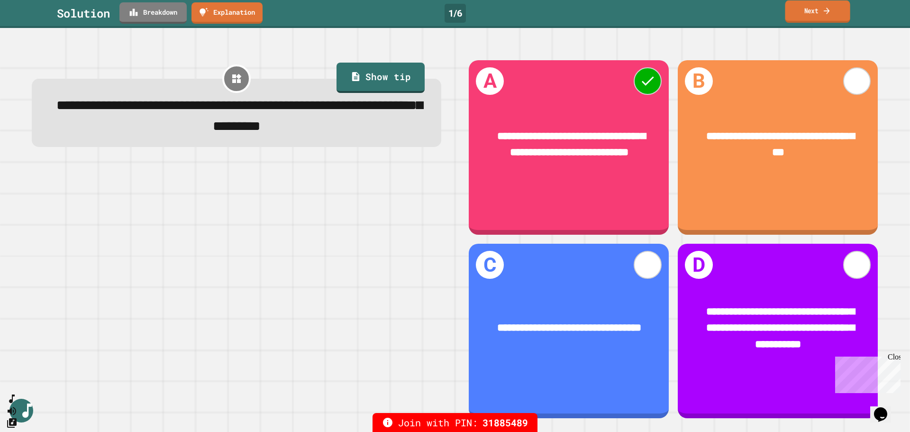
click at [363, 5] on link "Next" at bounding box center [817, 11] width 65 height 22
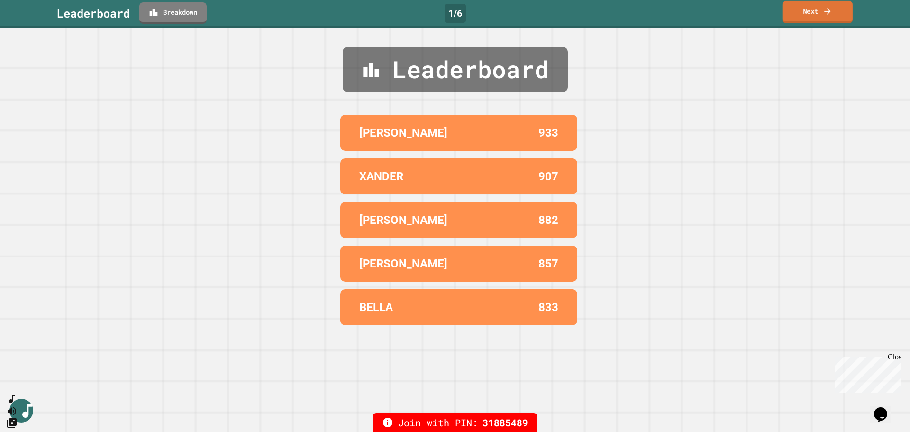
click at [363, 5] on link "Next" at bounding box center [817, 12] width 71 height 22
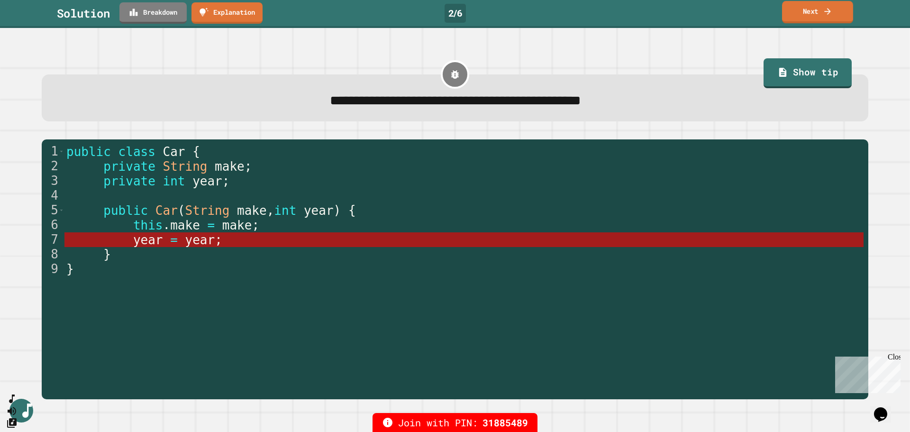
click at [363, 9] on link "Next" at bounding box center [817, 12] width 71 height 22
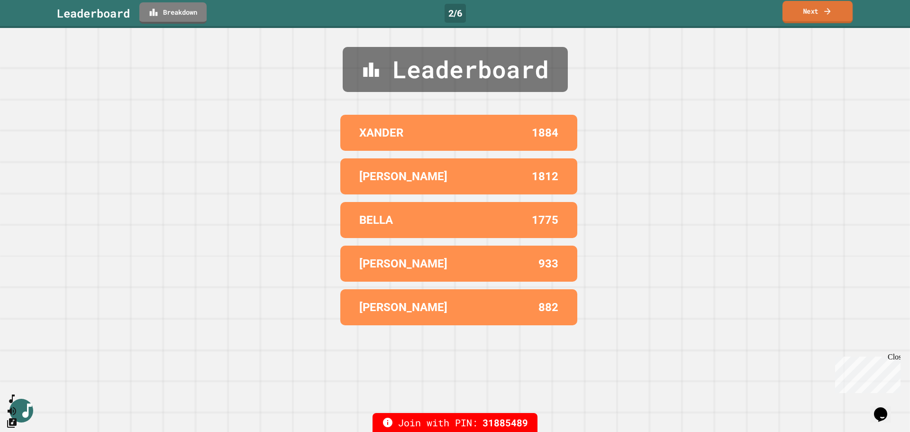
click at [363, 9] on link "Next" at bounding box center [817, 12] width 70 height 22
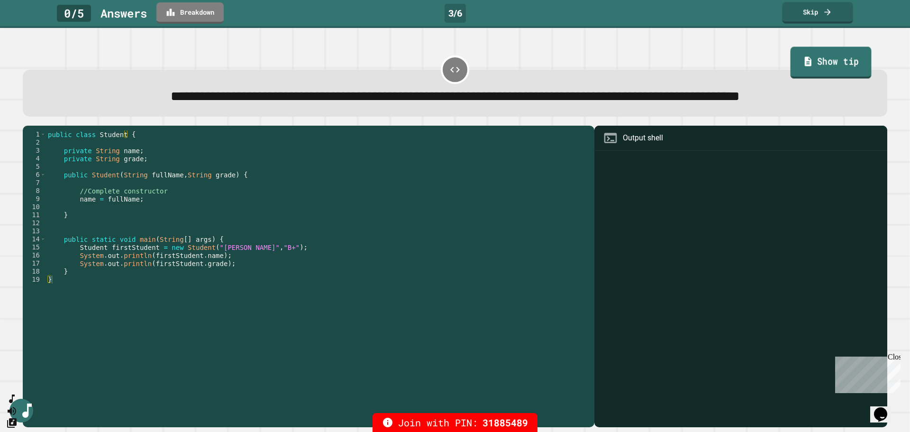
click at [363, 63] on link "Show tip" at bounding box center [830, 63] width 81 height 32
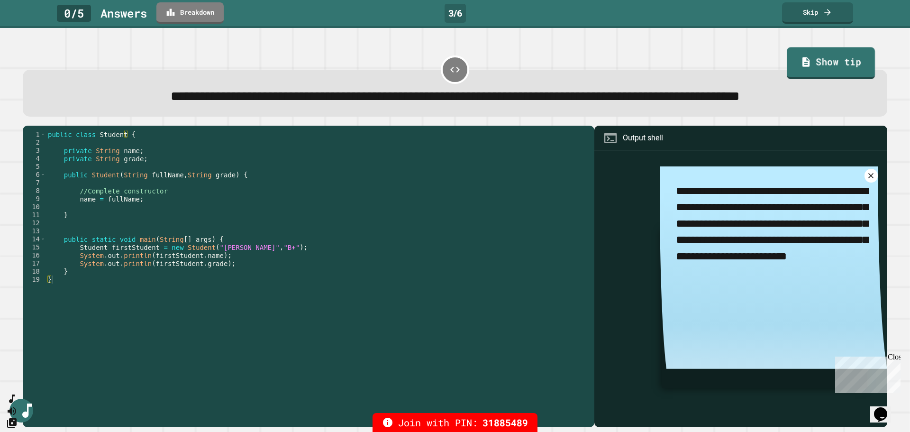
type textarea "*"
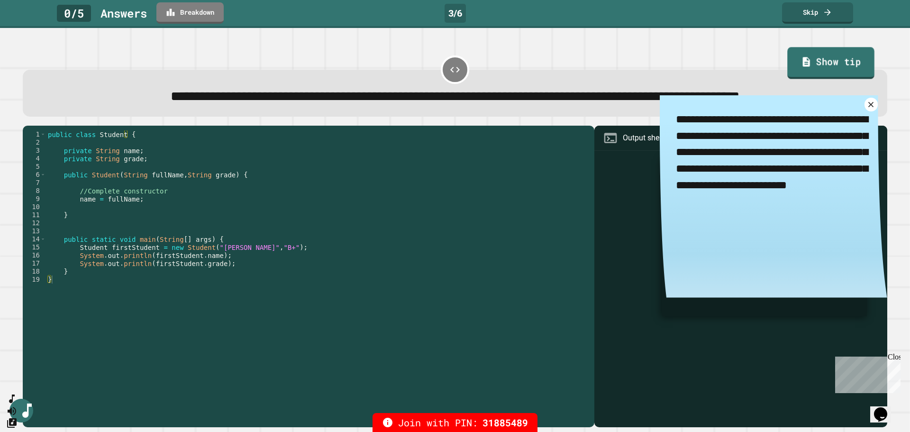
click at [363, 63] on link "Show tip" at bounding box center [830, 63] width 87 height 32
click at [363, 107] on icon at bounding box center [871, 104] width 6 height 6
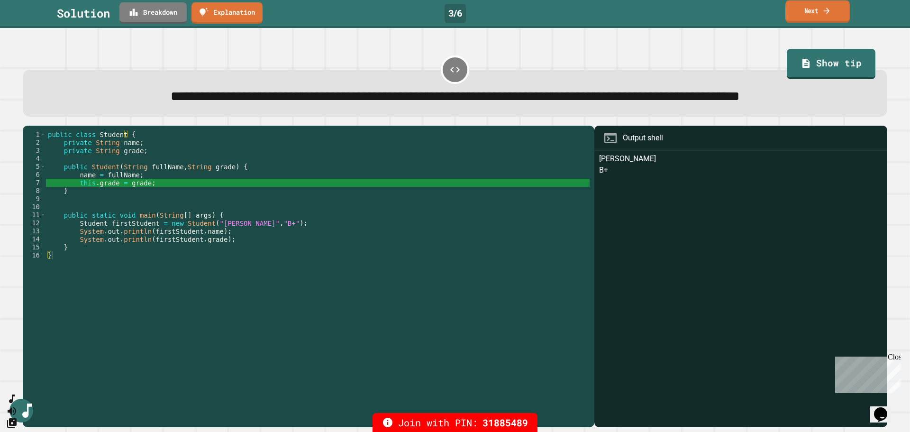
click at [363, 9] on icon at bounding box center [826, 11] width 9 height 10
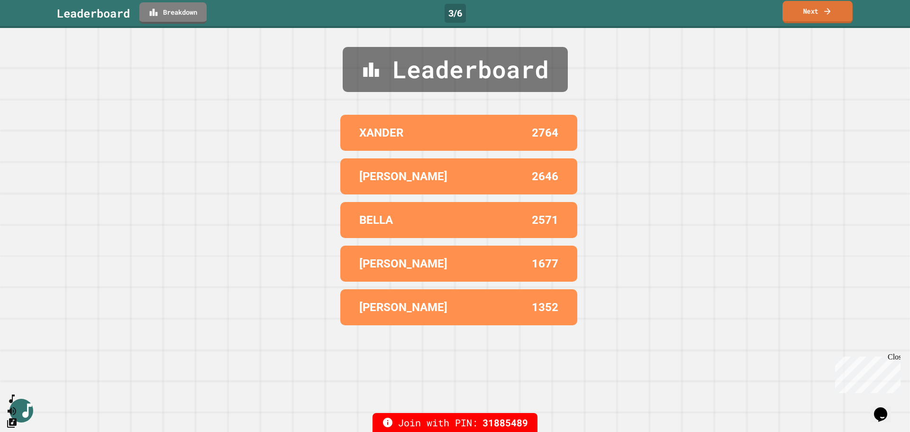
click at [363, 9] on icon at bounding box center [826, 11] width 9 height 10
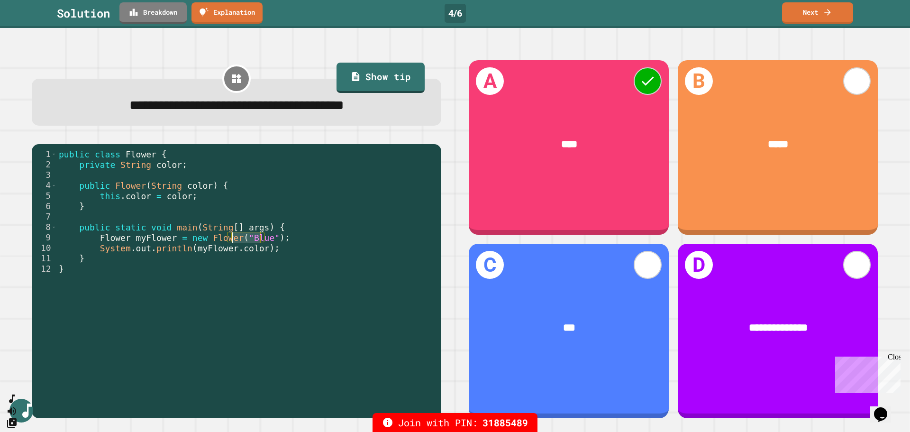
drag, startPoint x: 261, startPoint y: 240, endPoint x: 234, endPoint y: 238, distance: 26.6
click at [234, 172] on div "public class Flower { private String color ; public Flower ( String color ) { t…" at bounding box center [246, 279] width 379 height 261
drag, startPoint x: 167, startPoint y: 238, endPoint x: 126, endPoint y: 241, distance: 41.3
click at [126, 172] on div "public class Flower { private String color ; public Flower ( String color ) { t…" at bounding box center [246, 279] width 379 height 261
click at [173, 172] on div "public class Flower { private String color ; public Flower ( String color ) { t…" at bounding box center [246, 279] width 379 height 261
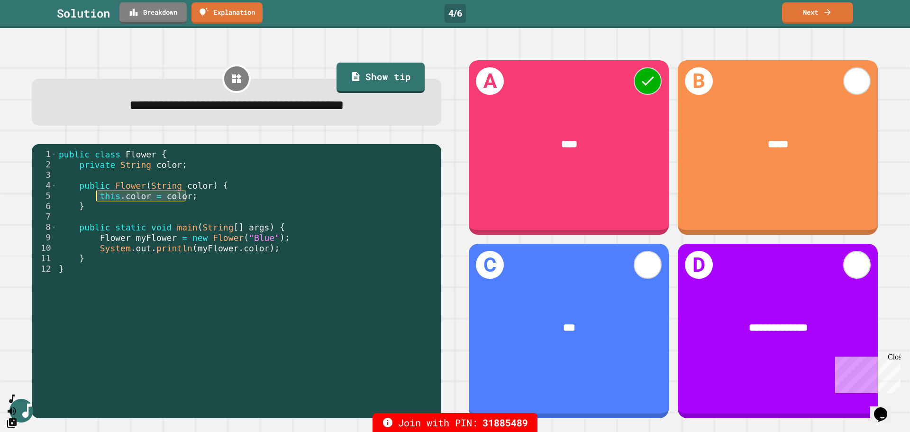
drag, startPoint x: 161, startPoint y: 201, endPoint x: 96, endPoint y: 197, distance: 65.0
click at [96, 172] on div "public class Flower { private String color ; public Flower ( String color ) { t…" at bounding box center [246, 279] width 379 height 261
type textarea "**********"
drag, startPoint x: 909, startPoint y: 0, endPoint x: 721, endPoint y: 35, distance: 191.2
click at [363, 39] on div "**********" at bounding box center [455, 230] width 910 height 404
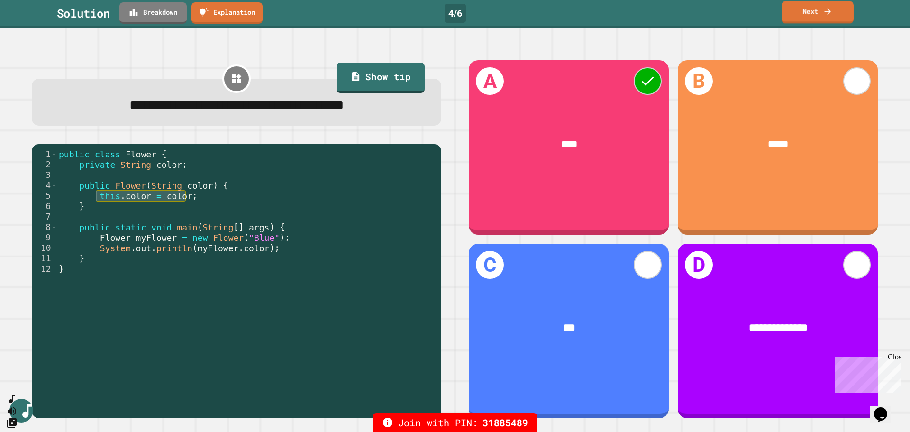
click at [363, 9] on link "Next" at bounding box center [817, 12] width 72 height 22
click at [363, 41] on div "**********" at bounding box center [455, 230] width 910 height 404
click at [363, 42] on div "**********" at bounding box center [455, 230] width 910 height 404
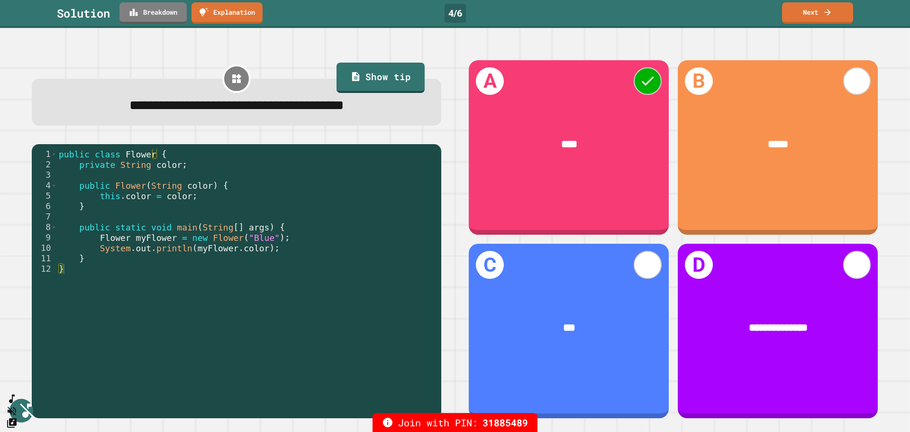
click at [363, 12] on link "Next" at bounding box center [817, 11] width 67 height 22
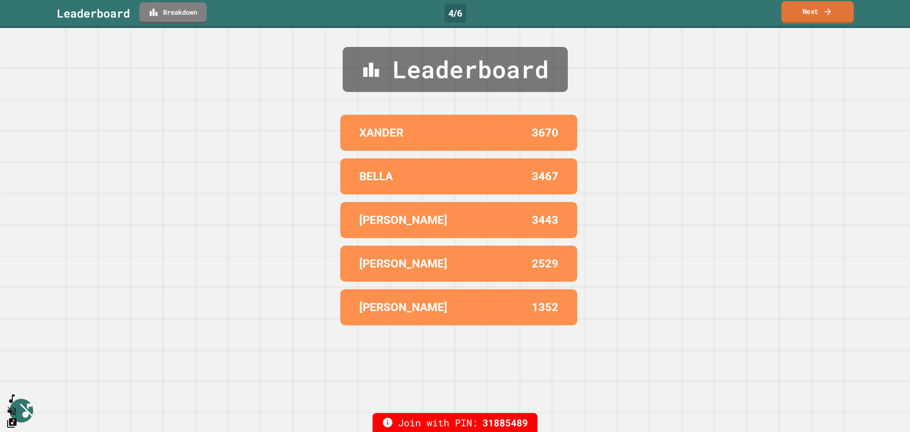
click at [363, 17] on link "Next" at bounding box center [817, 12] width 72 height 22
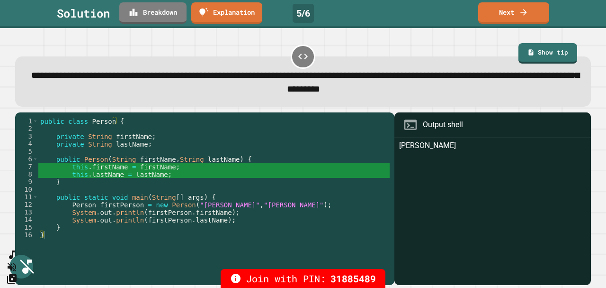
drag, startPoint x: 849, startPoint y: 1, endPoint x: 421, endPoint y: 79, distance: 434.3
click at [363, 79] on span "**********" at bounding box center [305, 82] width 549 height 23
click at [363, 9] on link "Next" at bounding box center [514, 12] width 70 height 22
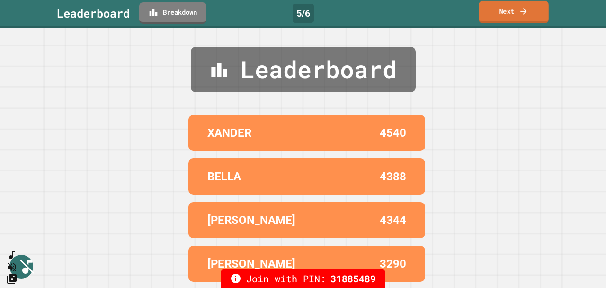
click at [363, 11] on link "Next" at bounding box center [514, 12] width 70 height 22
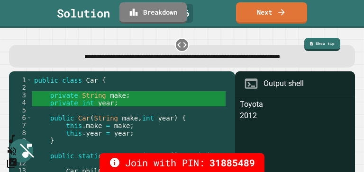
drag, startPoint x: 600, startPoint y: 0, endPoint x: 199, endPoint y: 37, distance: 402.5
click at [199, 37] on div "**********" at bounding box center [181, 52] width 349 height 35
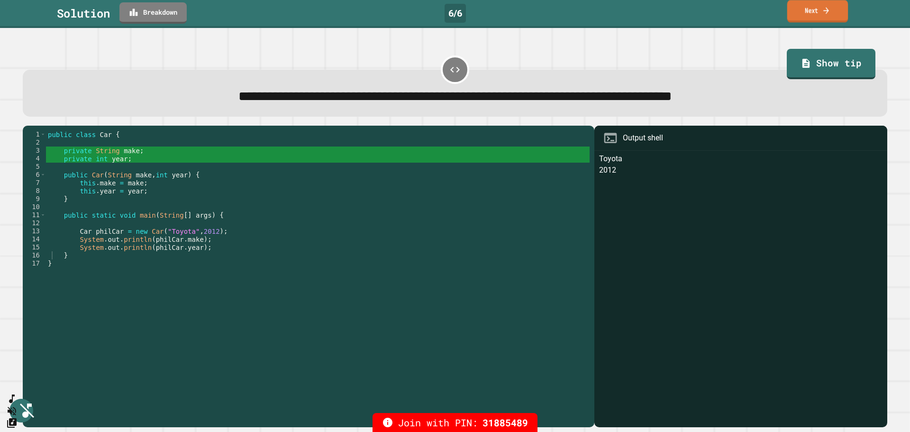
click at [363, 12] on link "Next" at bounding box center [817, 11] width 61 height 22
